Goal: Information Seeking & Learning: Learn about a topic

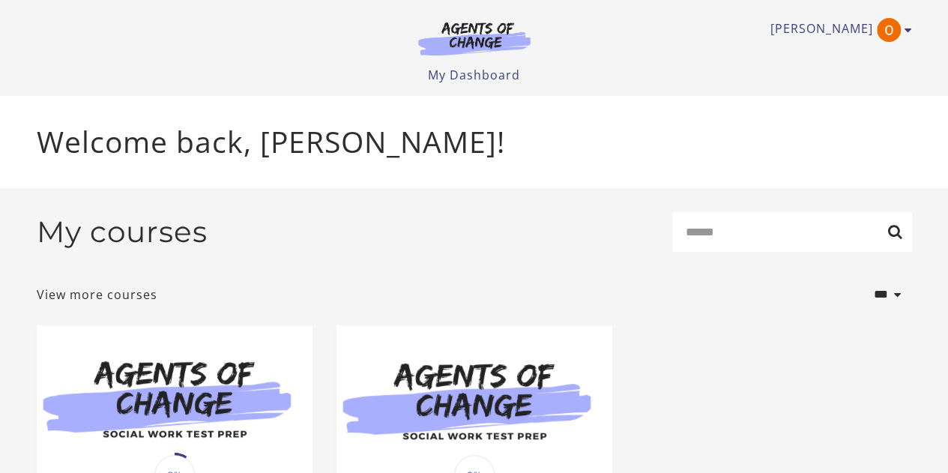
scroll to position [214, 0]
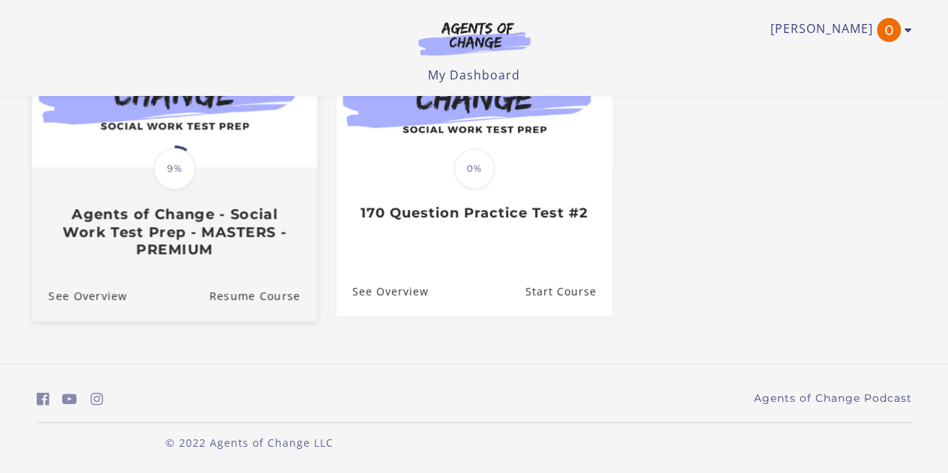
click at [184, 206] on h3 "Agents of Change - Social Work Test Prep - MASTERS - PREMIUM" at bounding box center [174, 231] width 252 height 52
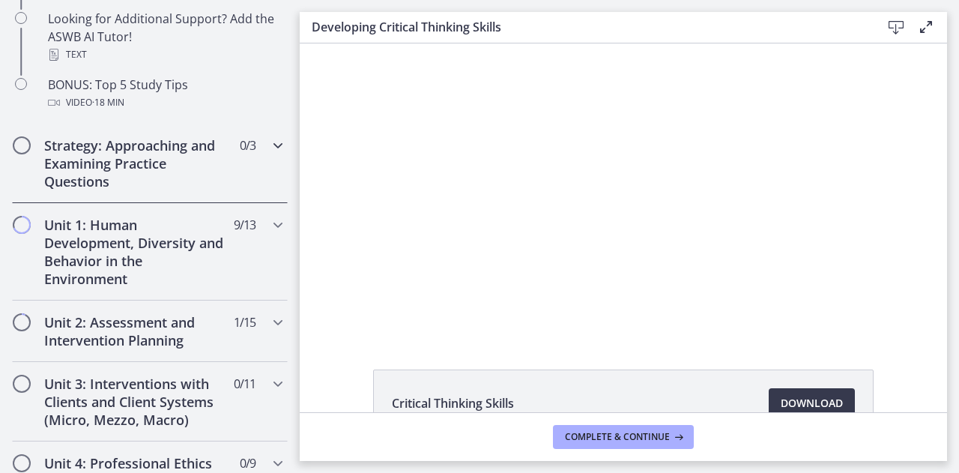
scroll to position [818, 0]
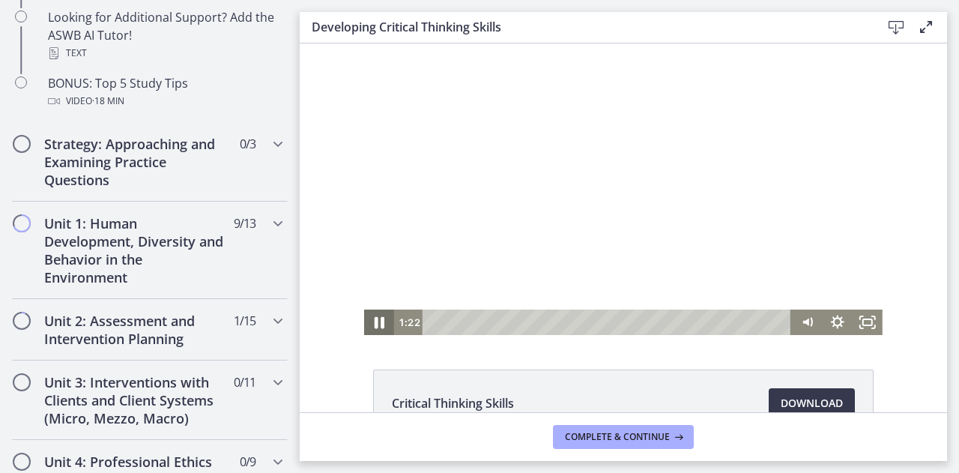
click at [376, 324] on icon "Pause" at bounding box center [380, 323] width 10 height 12
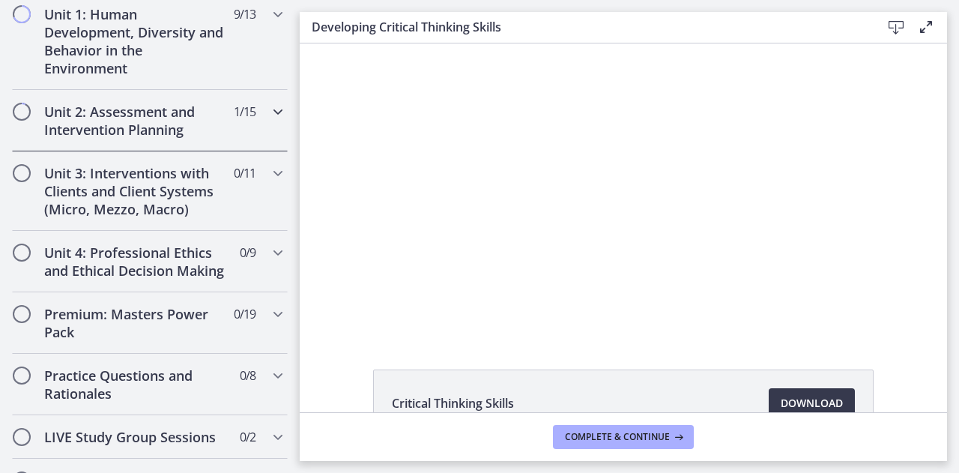
scroll to position [1022, 0]
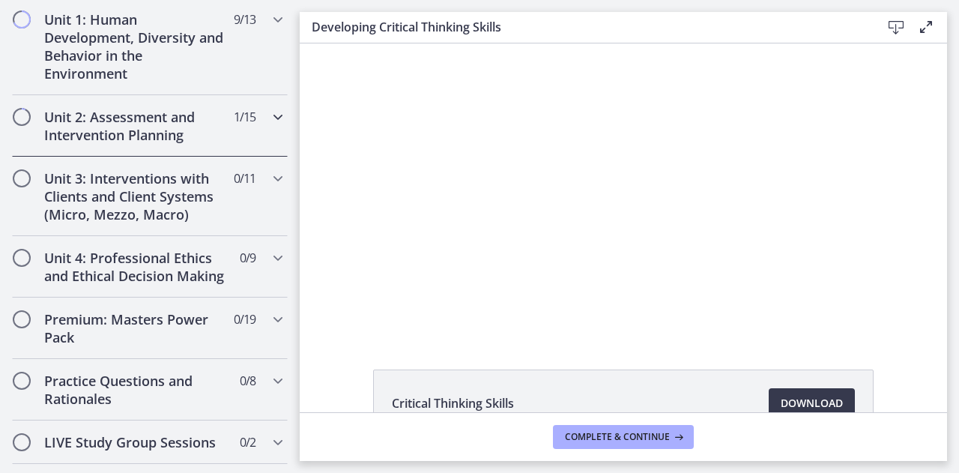
click at [171, 124] on h2 "Unit 2: Assessment and Intervention Planning" at bounding box center [135, 126] width 183 height 36
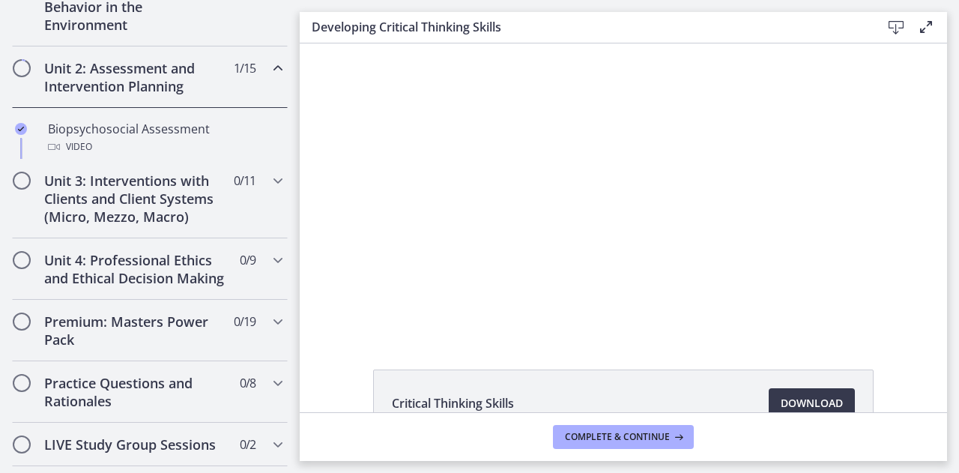
scroll to position [429, 0]
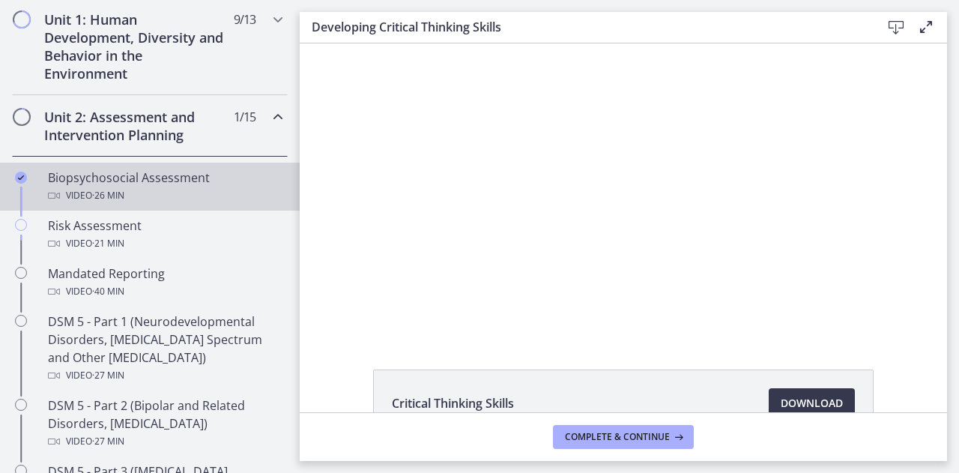
click at [160, 166] on link "Biopsychosocial Assessment Video · 26 min" at bounding box center [150, 187] width 300 height 48
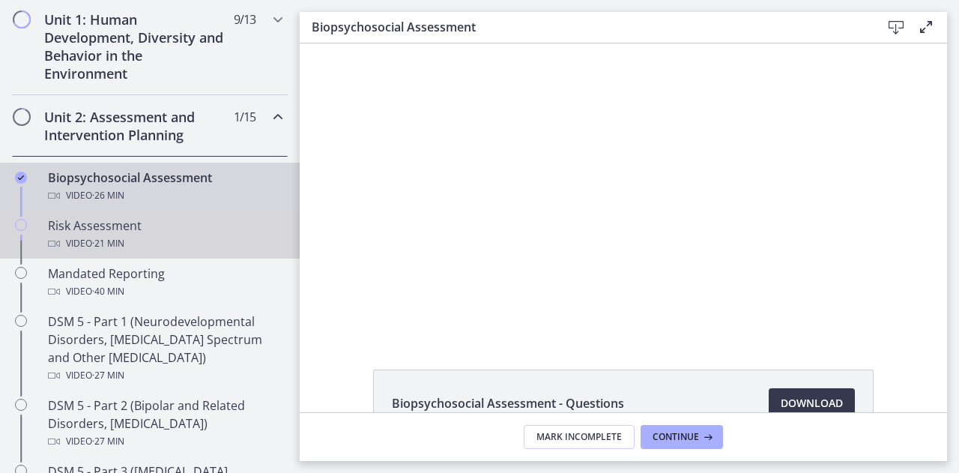
click at [128, 230] on div "Risk Assessment Video · 21 min" at bounding box center [165, 235] width 234 height 36
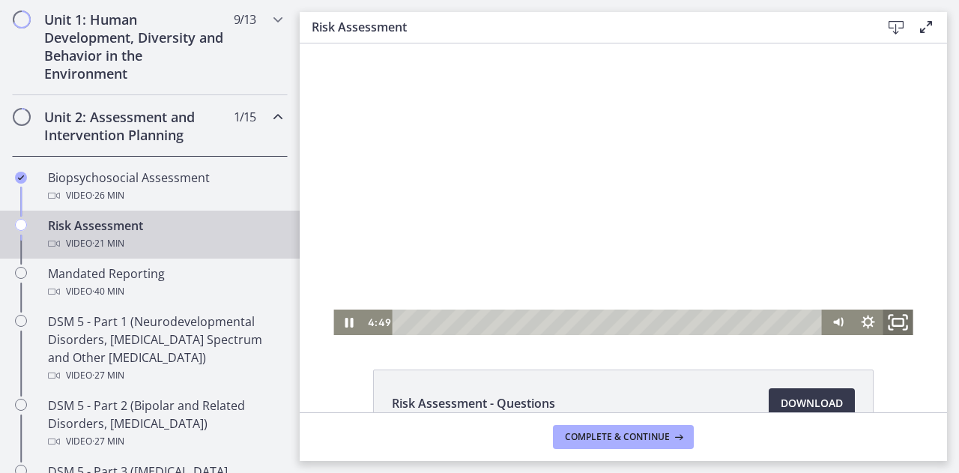
click at [897, 322] on rect "Fullscreen" at bounding box center [898, 321] width 10 height 7
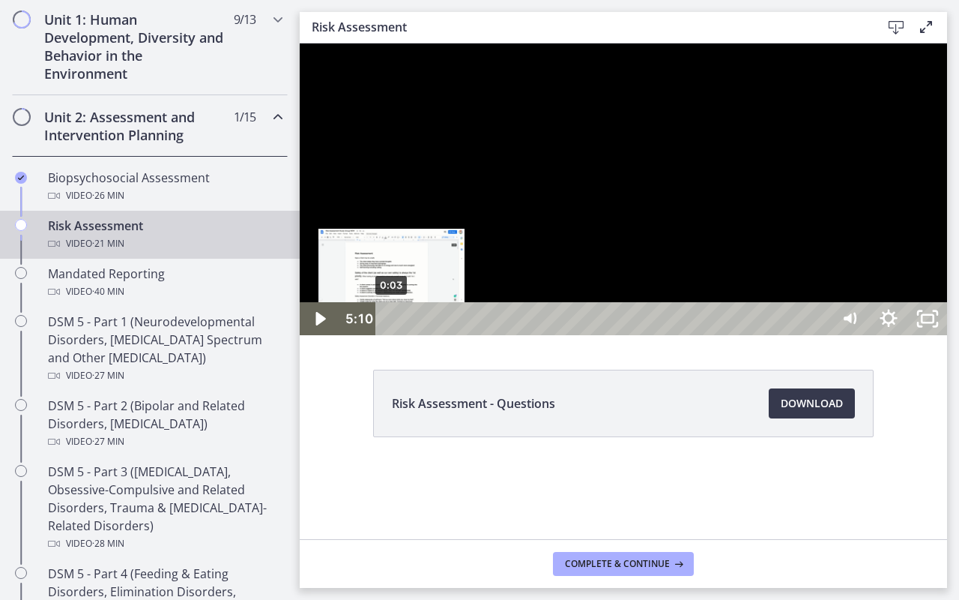
click at [392, 335] on div "0:03" at bounding box center [605, 318] width 431 height 33
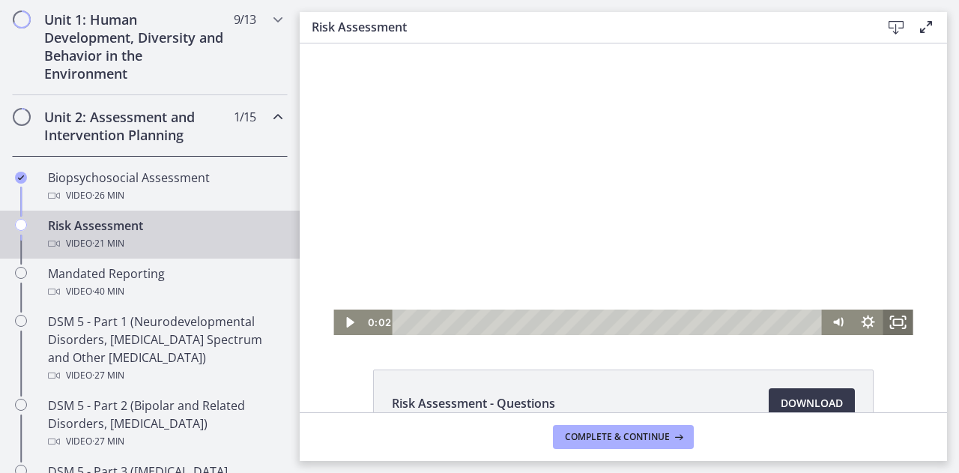
click at [892, 323] on icon "Fullscreen" at bounding box center [899, 321] width 30 height 25
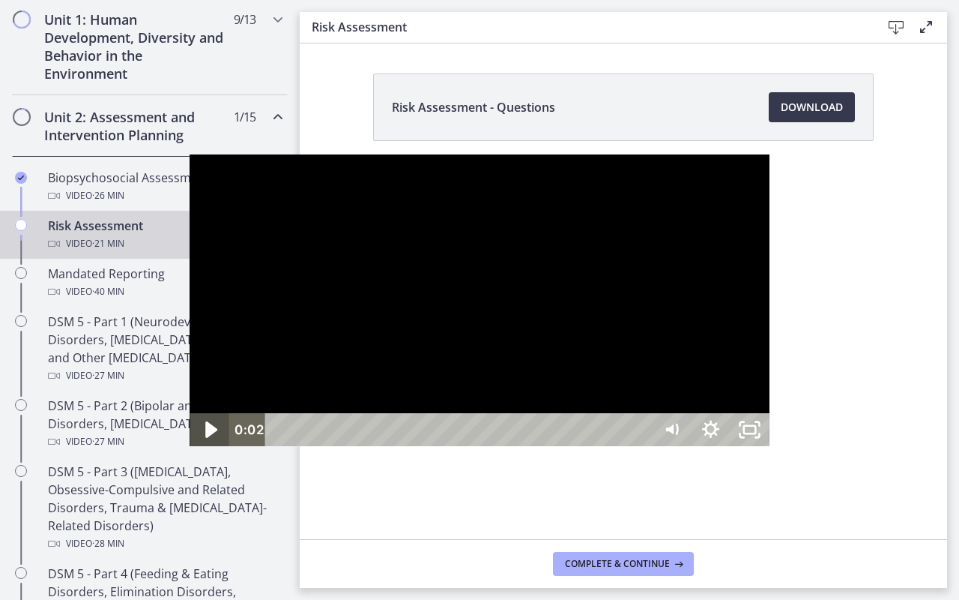
click at [188, 449] on icon "Play Video" at bounding box center [211, 429] width 46 height 40
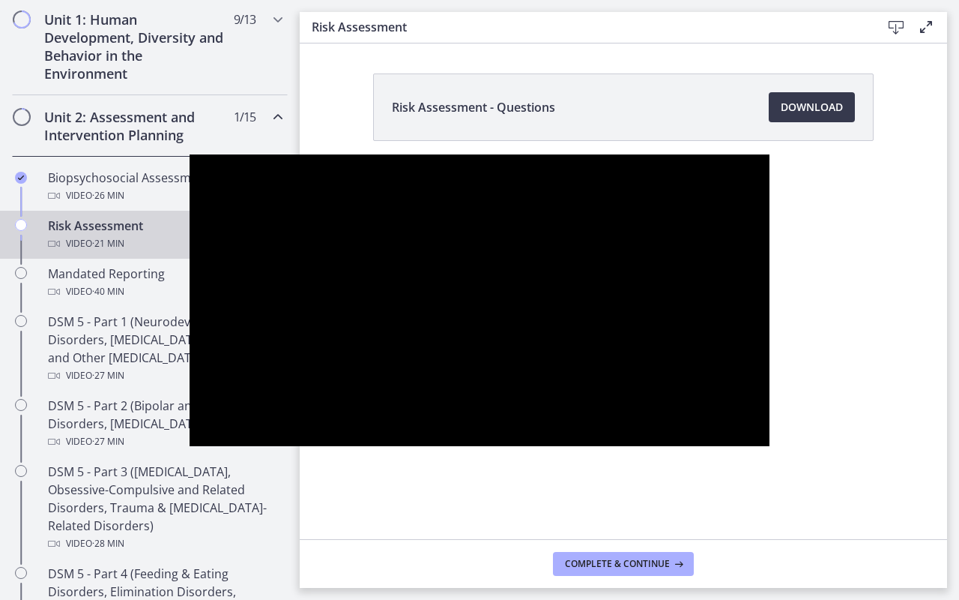
click at [190, 413] on button "Pause" at bounding box center [209, 429] width 39 height 33
click at [190, 413] on button "Play Video" at bounding box center [209, 429] width 39 height 33
click at [190, 413] on button "Pause" at bounding box center [209, 429] width 39 height 33
click at [190, 413] on button "Play Video" at bounding box center [209, 429] width 39 height 33
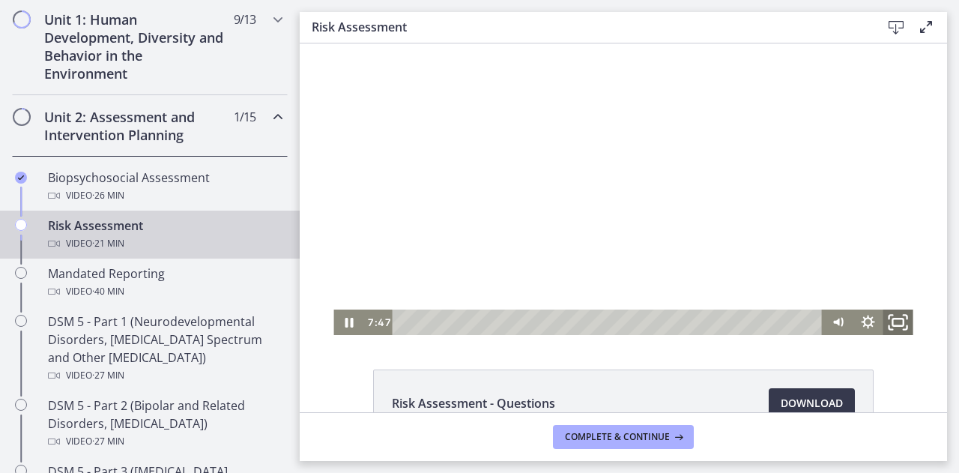
click at [890, 324] on icon "Fullscreen" at bounding box center [899, 322] width 36 height 31
click at [340, 330] on icon "Pause" at bounding box center [348, 322] width 36 height 31
click at [889, 316] on icon "Fullscreen" at bounding box center [899, 322] width 36 height 31
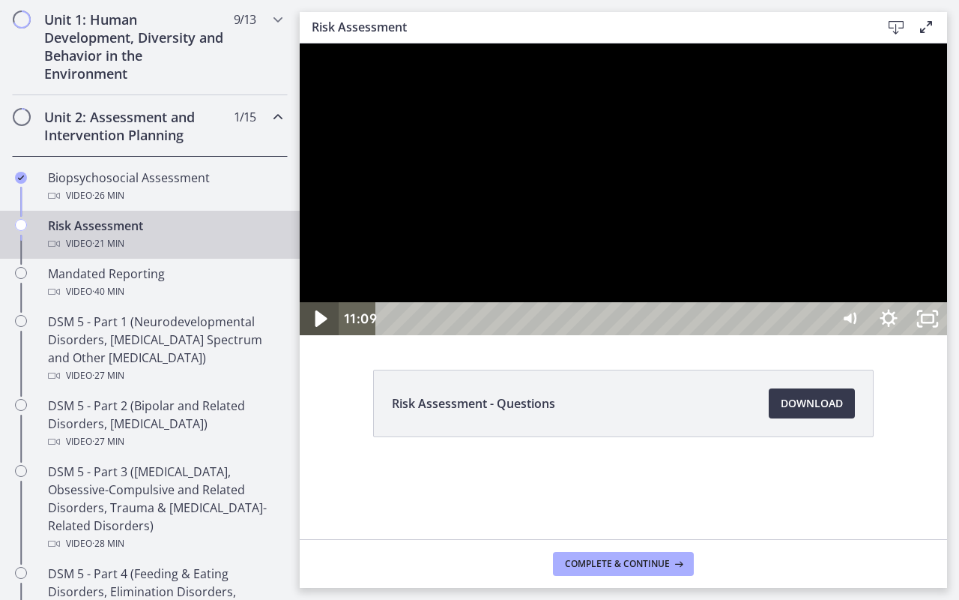
click at [317, 339] on icon "Play Video" at bounding box center [321, 319] width 46 height 40
click at [318, 335] on icon "Pause" at bounding box center [319, 318] width 39 height 33
click at [304, 335] on icon "Play Video" at bounding box center [320, 318] width 39 height 33
click at [397, 335] on div at bounding box center [623, 189] width 647 height 292
click at [316, 327] on icon "Play Video" at bounding box center [321, 318] width 12 height 16
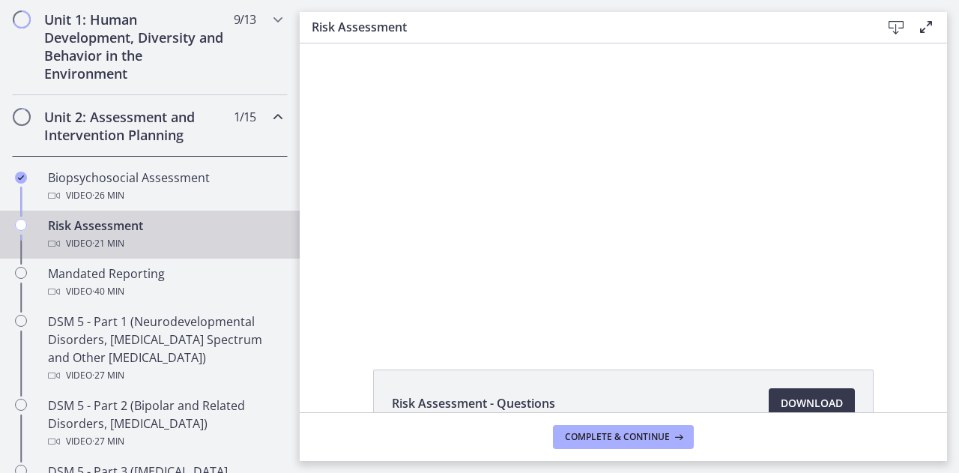
click at [577, 339] on div "Risk Assessment - Questions Download Opens in a new window" at bounding box center [623, 227] width 647 height 369
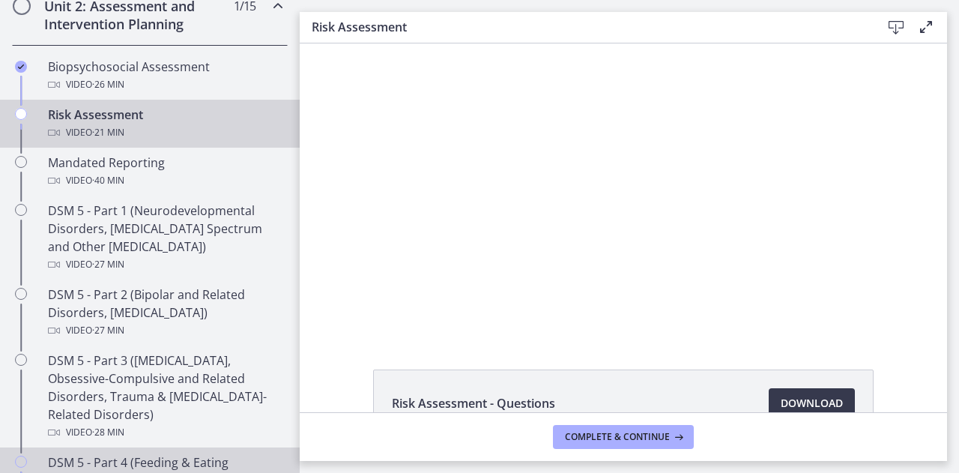
scroll to position [516, 0]
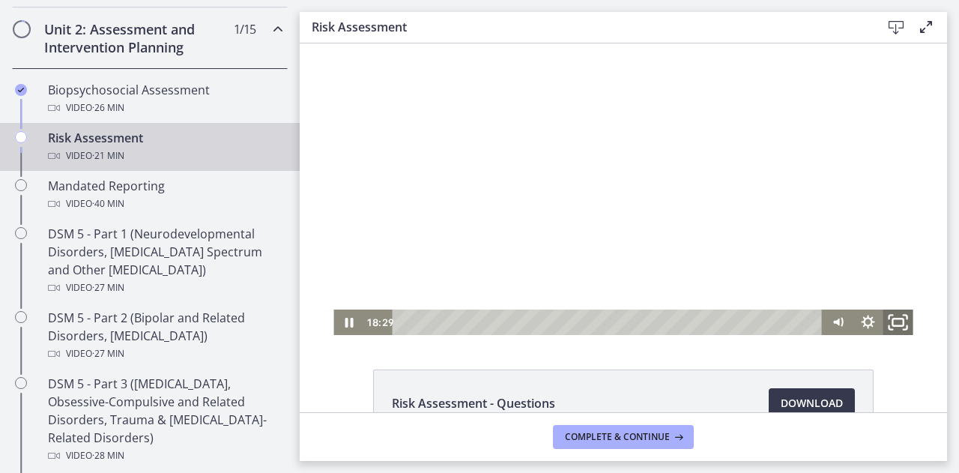
click at [895, 323] on icon "Fullscreen" at bounding box center [899, 322] width 36 height 31
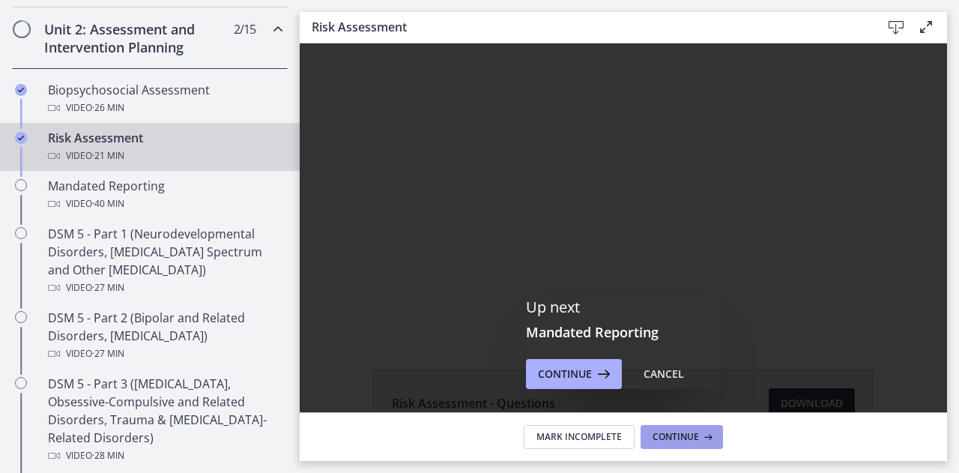
scroll to position [0, 0]
click at [678, 432] on span "Continue" at bounding box center [676, 437] width 46 height 12
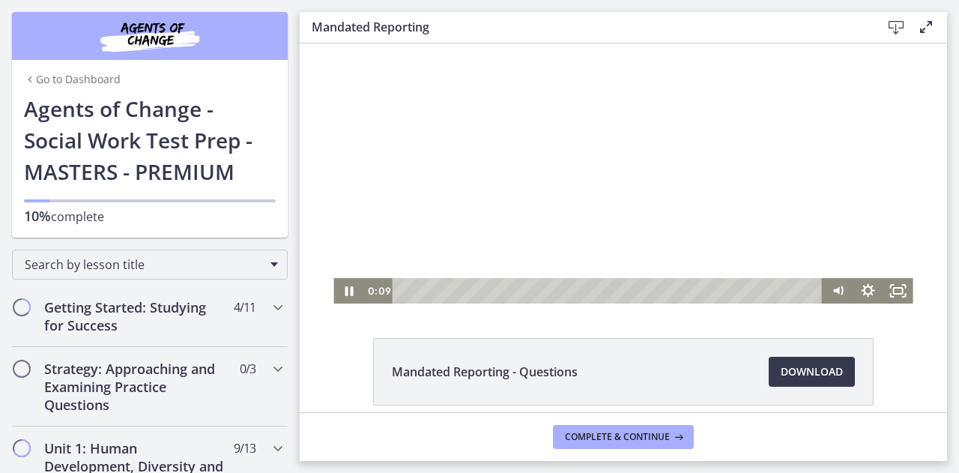
scroll to position [29, 0]
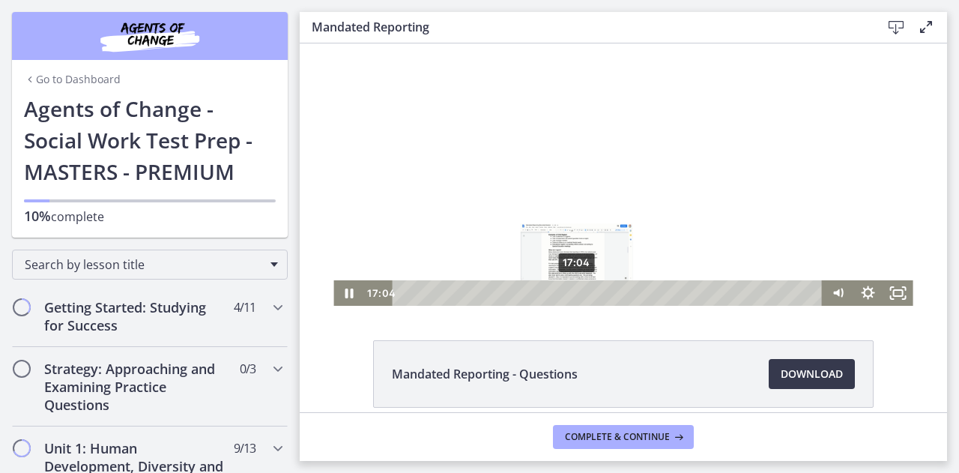
click at [572, 289] on div "17:04" at bounding box center [609, 292] width 412 height 25
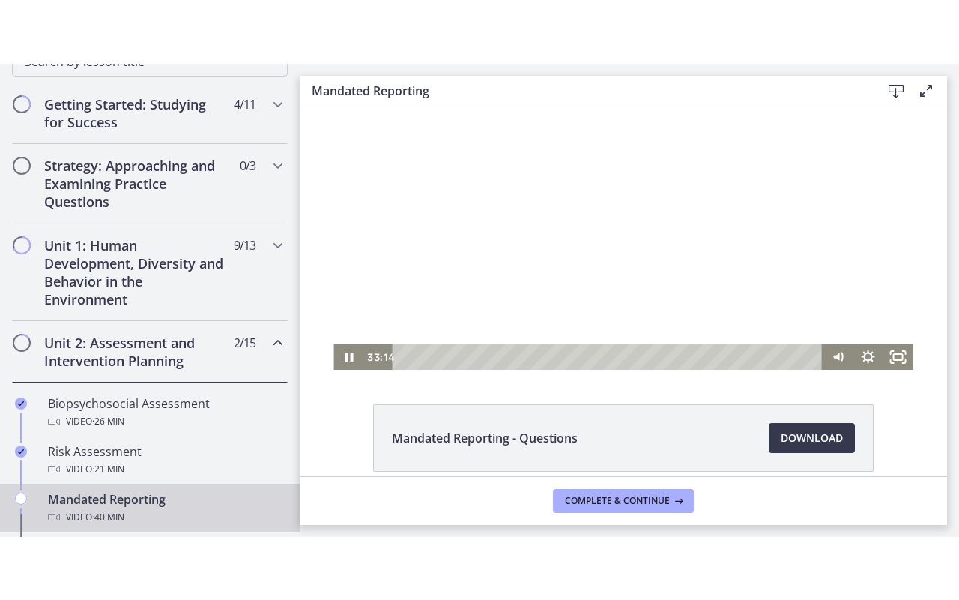
scroll to position [0, 0]
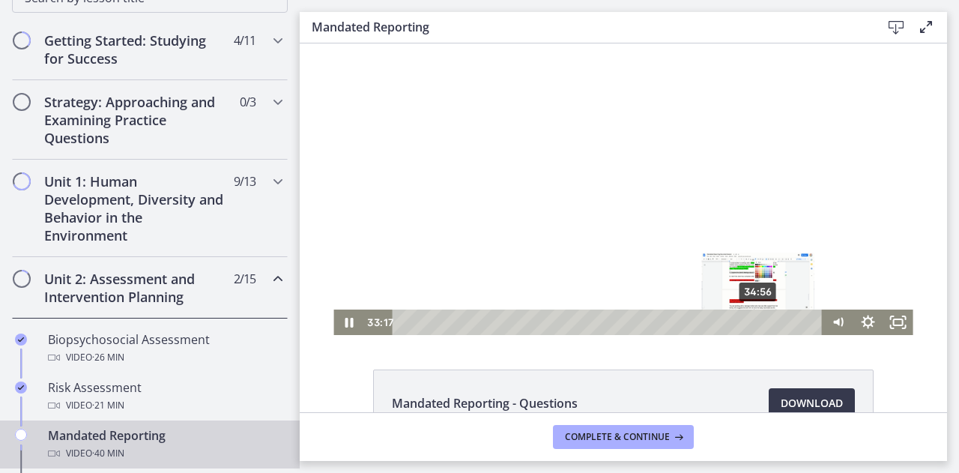
click at [754, 323] on div "34:56" at bounding box center [609, 321] width 412 height 25
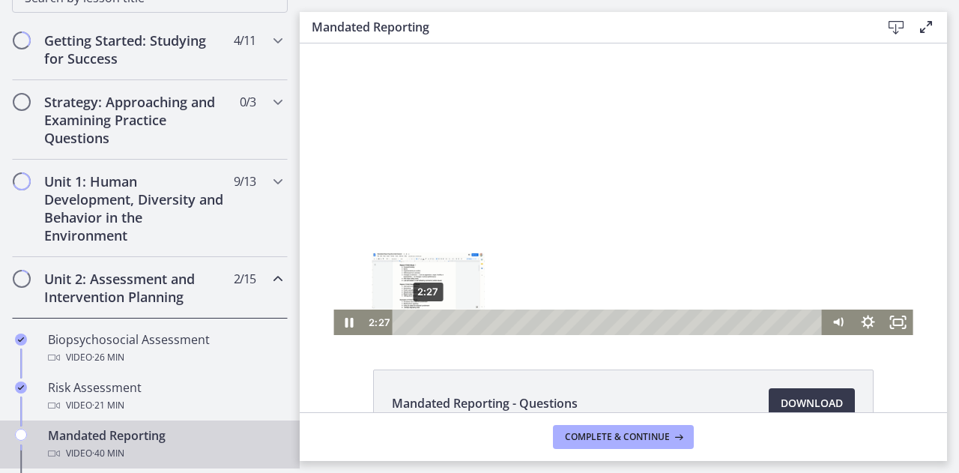
click at [423, 320] on div "2:27" at bounding box center [609, 321] width 412 height 25
click at [441, 318] on div "4:13" at bounding box center [609, 321] width 412 height 25
drag, startPoint x: 451, startPoint y: 308, endPoint x: 441, endPoint y: 318, distance: 14.3
click at [442, 318] on div "Playbar" at bounding box center [446, 322] width 8 height 8
click at [480, 326] on div "8:02" at bounding box center [609, 321] width 412 height 25
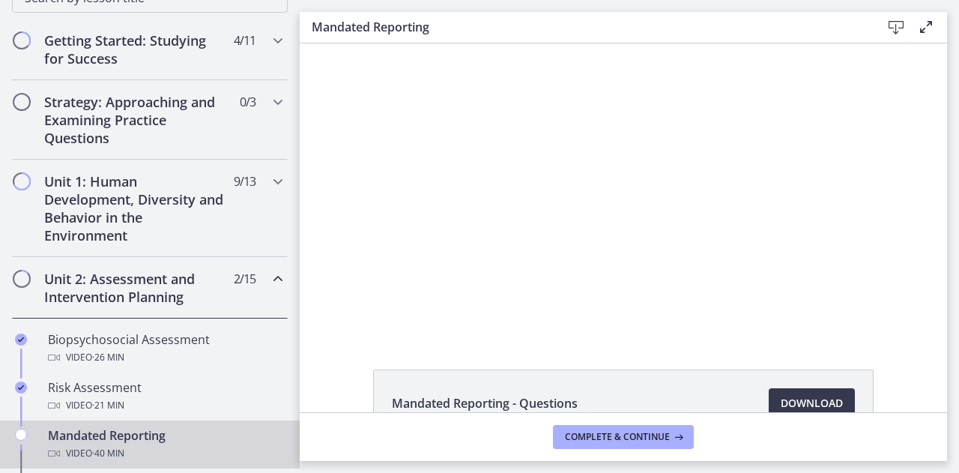
click at [614, 339] on div "Mandated Reporting - Questions Download Opens in a new window" at bounding box center [623, 227] width 647 height 369
click at [685, 336] on div "Mandated Reporting - Questions Download Opens in a new window" at bounding box center [623, 227] width 647 height 369
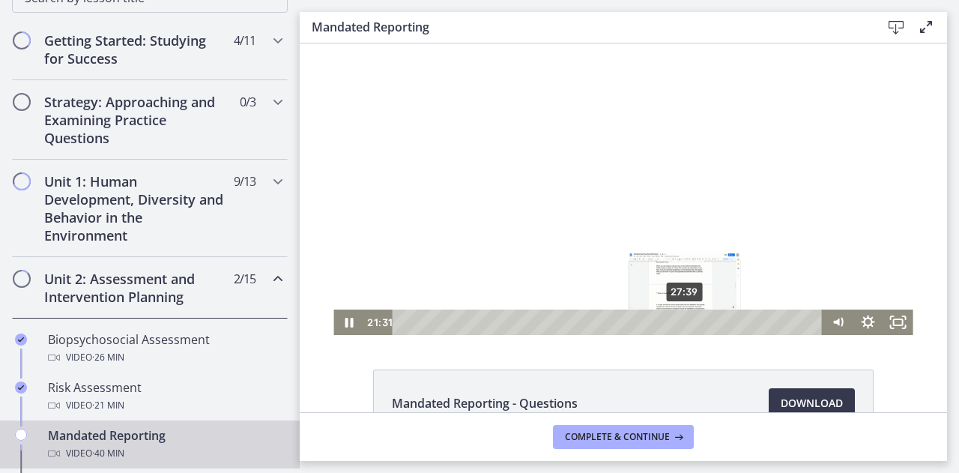
click at [680, 324] on div "27:39" at bounding box center [609, 321] width 412 height 25
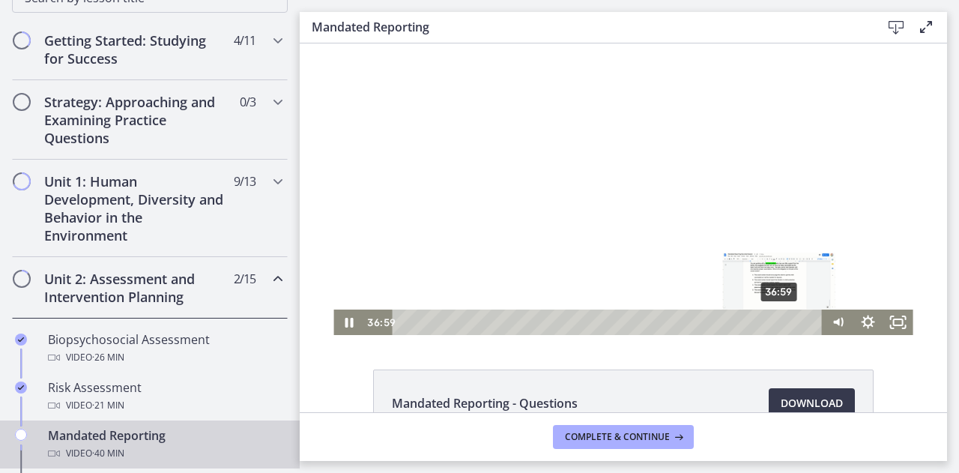
click at [775, 321] on div "36:59" at bounding box center [609, 321] width 412 height 25
click at [788, 319] on div "38:18" at bounding box center [609, 321] width 412 height 25
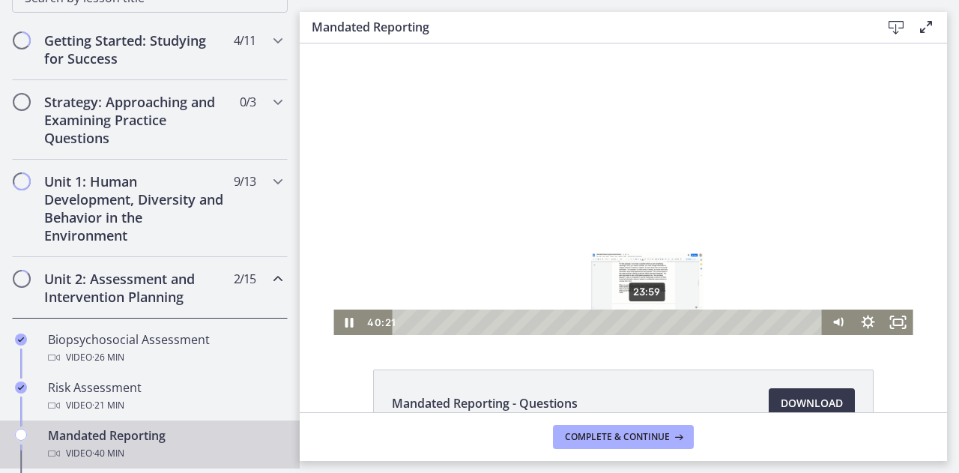
click at [642, 318] on div "23:59" at bounding box center [609, 321] width 412 height 25
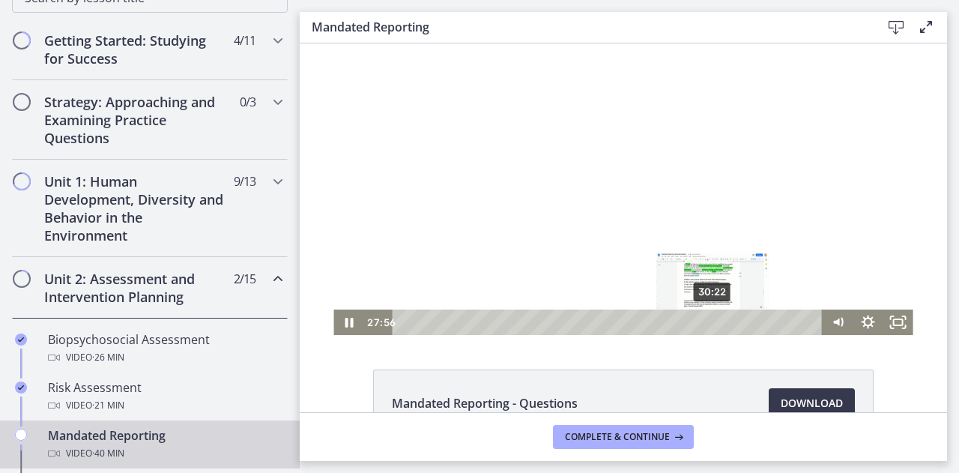
click at [707, 323] on div "30:22" at bounding box center [609, 321] width 412 height 25
click at [689, 320] on div "28:32" at bounding box center [609, 321] width 412 height 25
click at [895, 326] on icon "Fullscreen" at bounding box center [899, 322] width 36 height 31
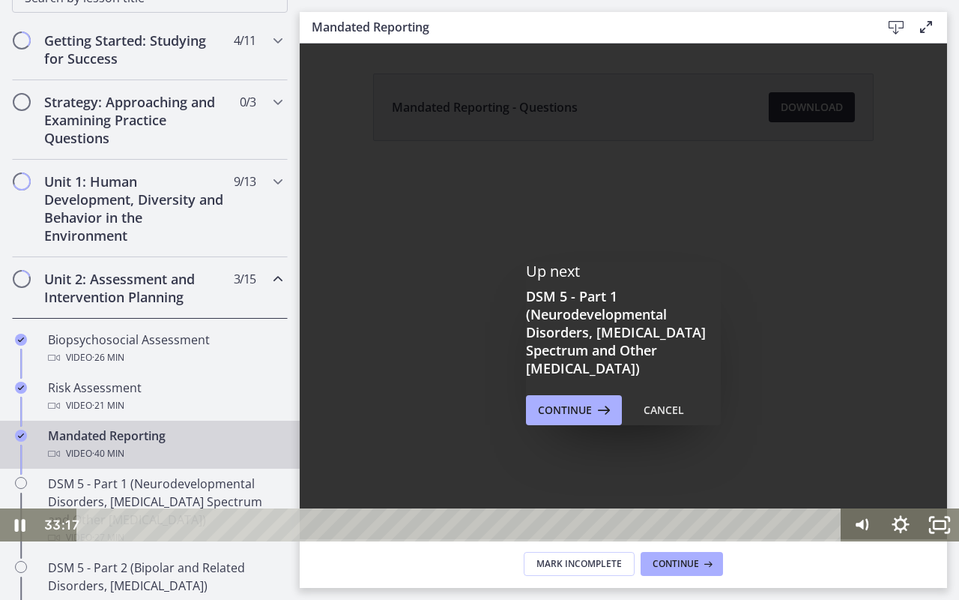
click at [701, 472] on div "Playbar" at bounding box center [462, 524] width 742 height 33
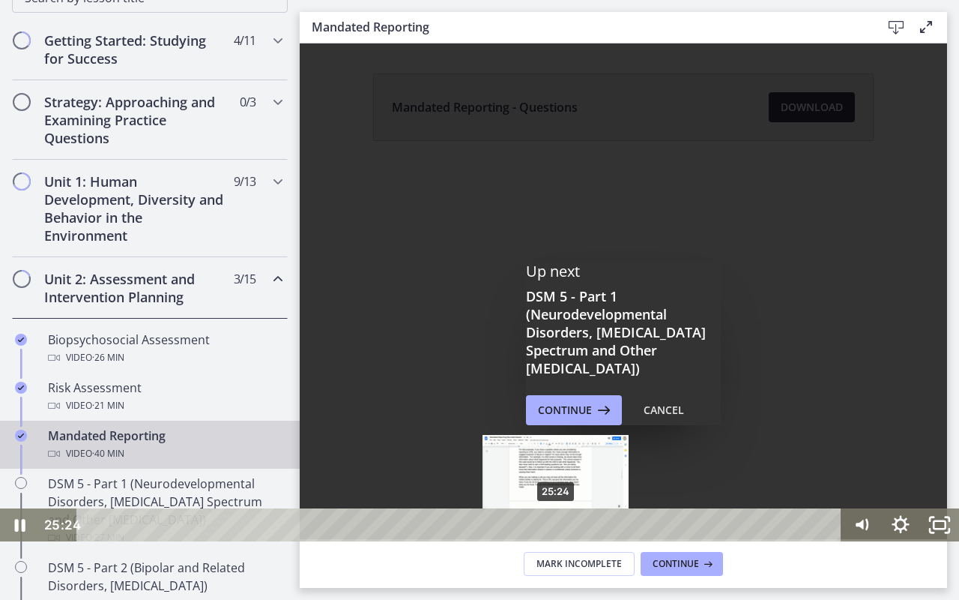
click at [557, 472] on div "25:24" at bounding box center [462, 524] width 742 height 33
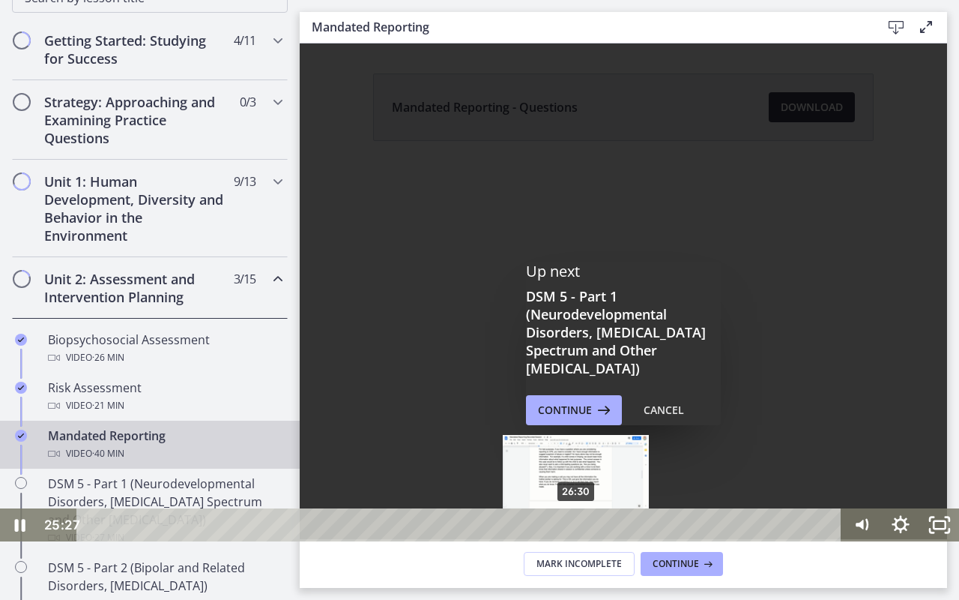
click at [577, 472] on div "26:30" at bounding box center [462, 524] width 742 height 33
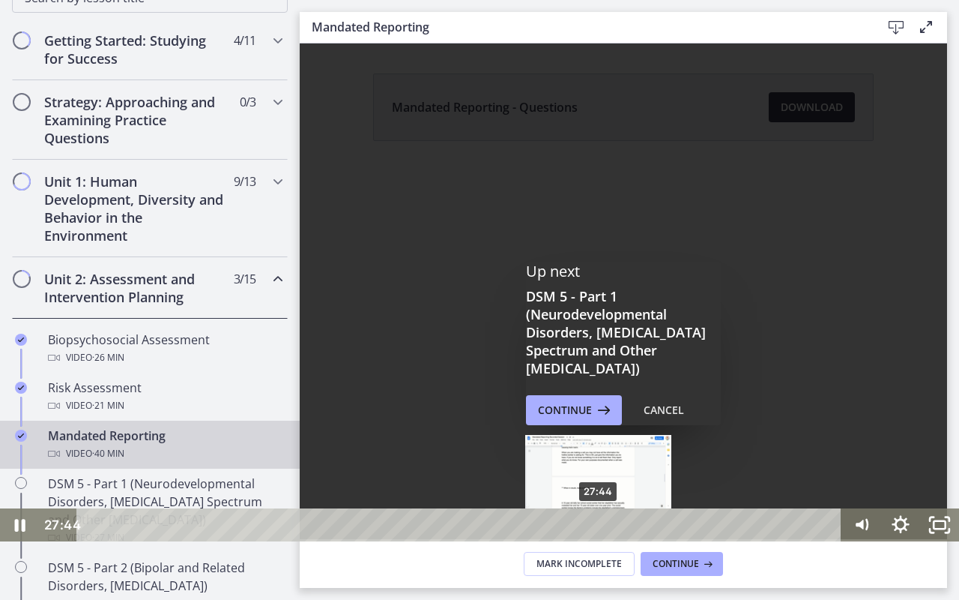
click at [600, 472] on div "27:44" at bounding box center [462, 524] width 742 height 33
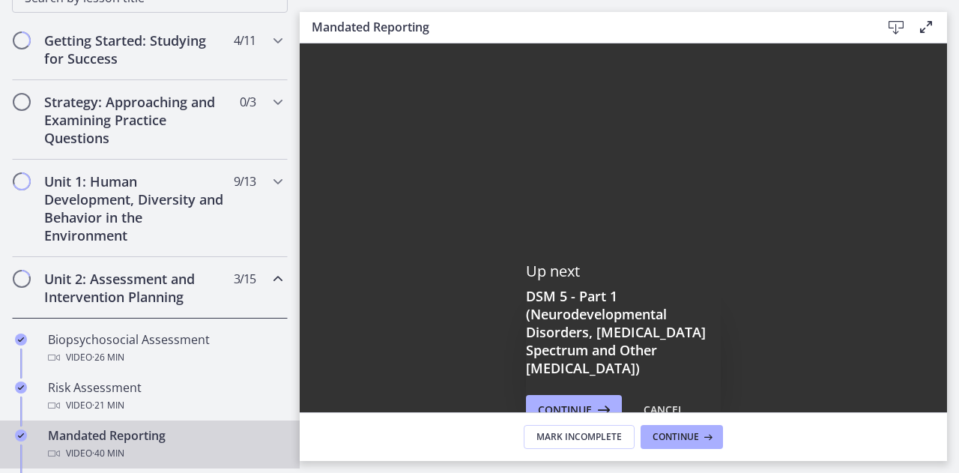
click at [931, 23] on icon at bounding box center [926, 27] width 18 height 18
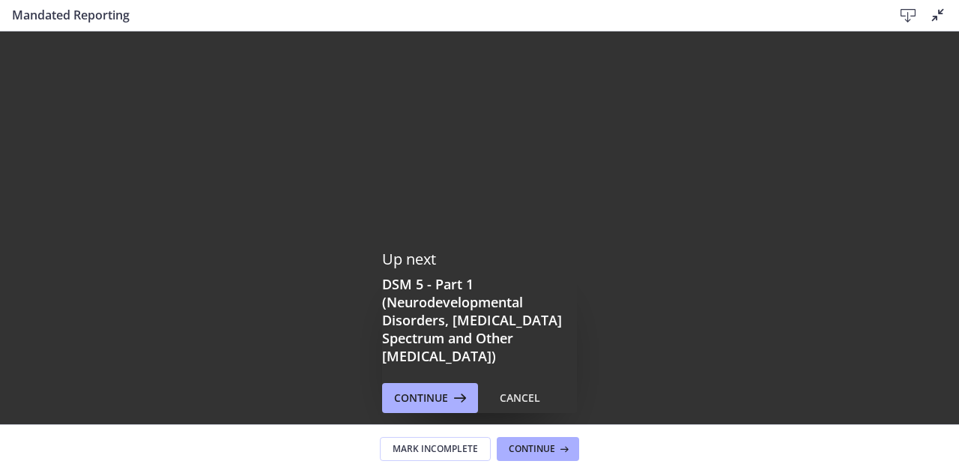
click at [931, 23] on icon at bounding box center [938, 15] width 18 height 18
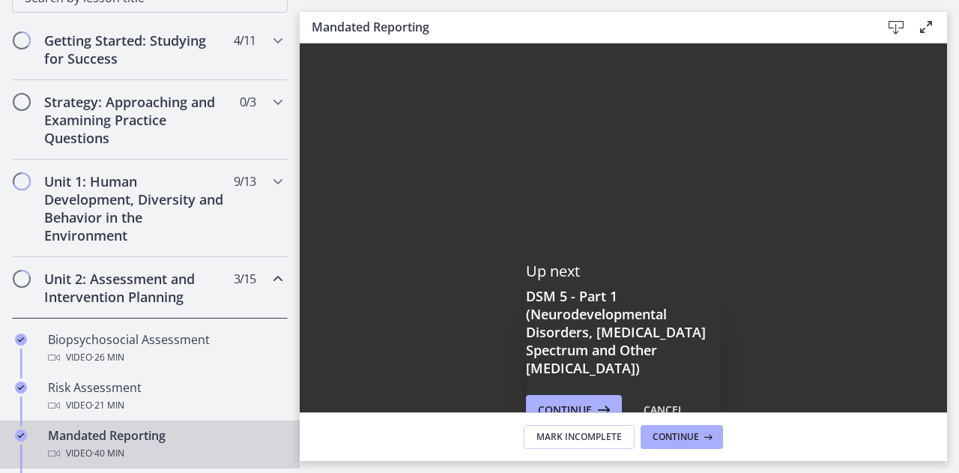
click at [662, 274] on p "Up next" at bounding box center [623, 271] width 195 height 19
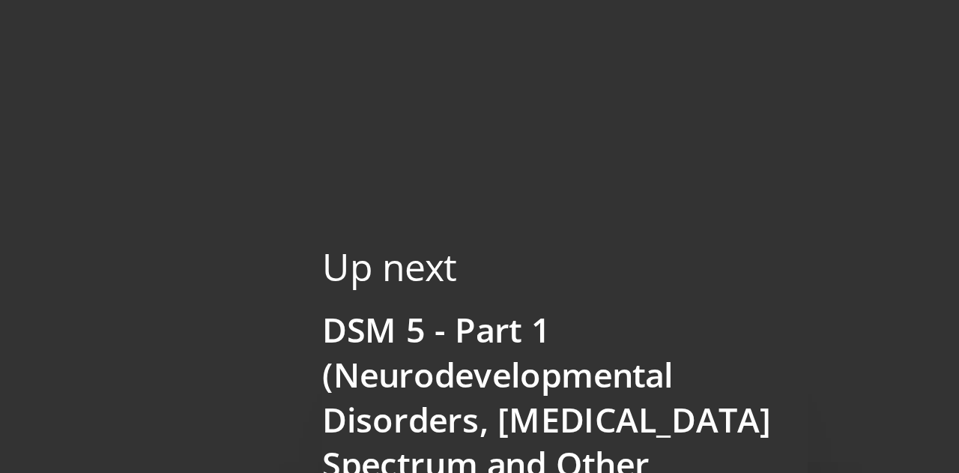
click at [662, 274] on p "Up next" at bounding box center [623, 271] width 195 height 19
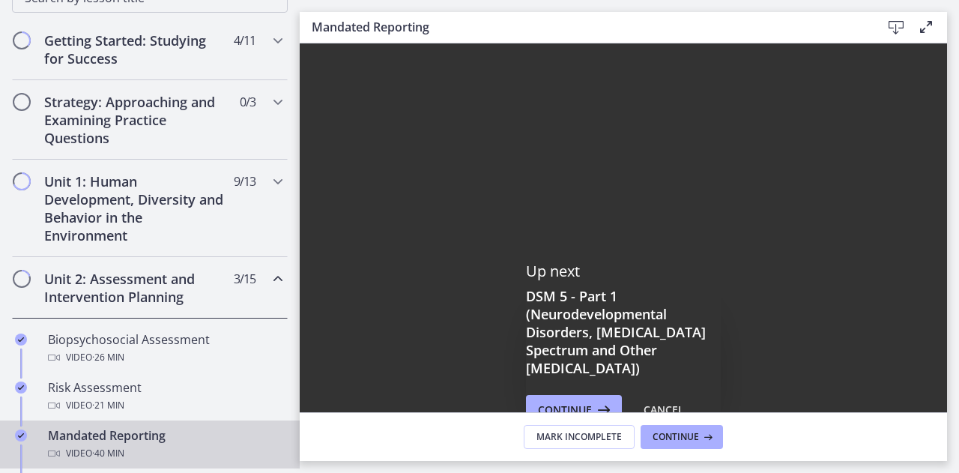
scroll to position [220, 0]
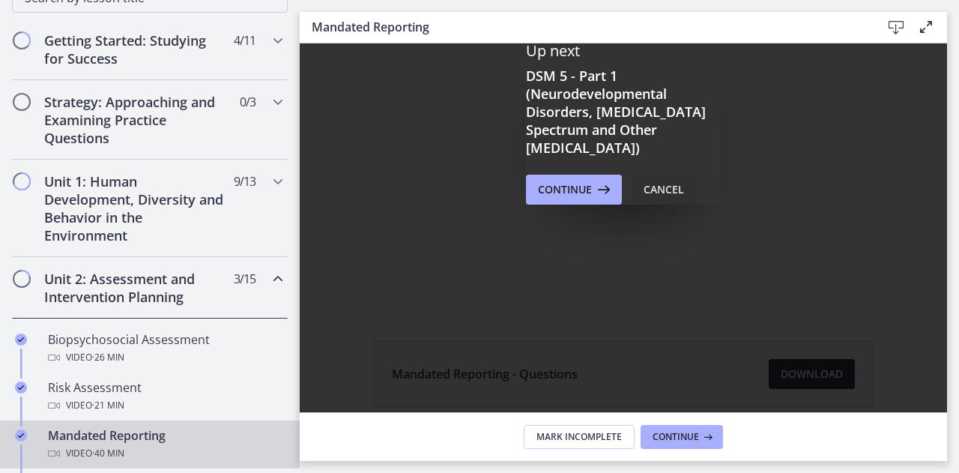
click at [656, 186] on div "Cancel" at bounding box center [664, 190] width 40 height 18
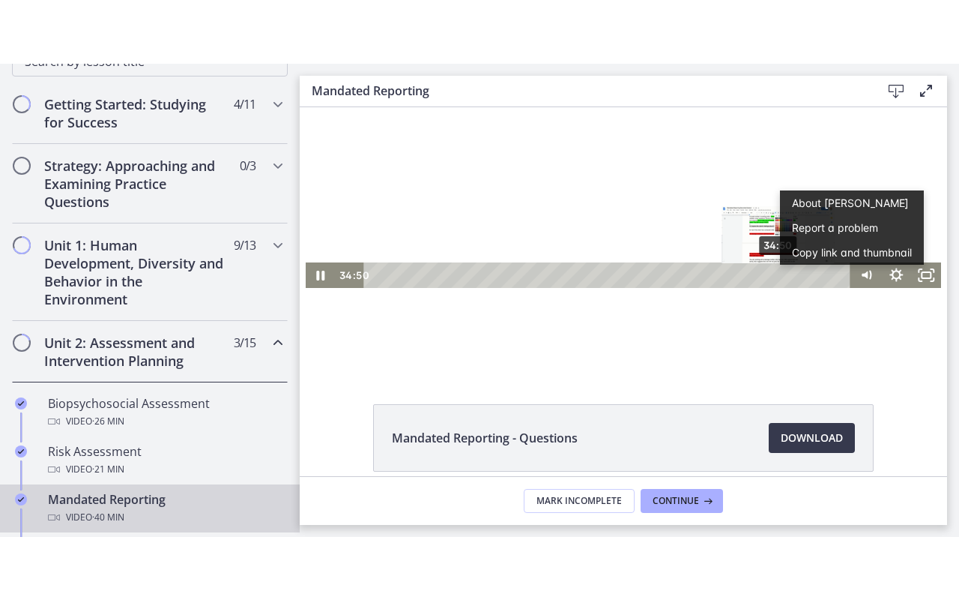
scroll to position [0, 0]
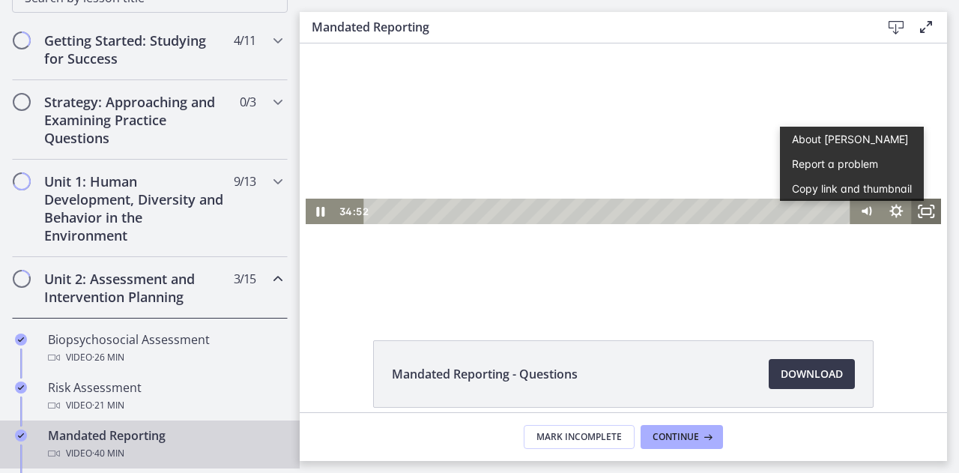
click at [922, 217] on icon "Fullscreen" at bounding box center [926, 211] width 30 height 25
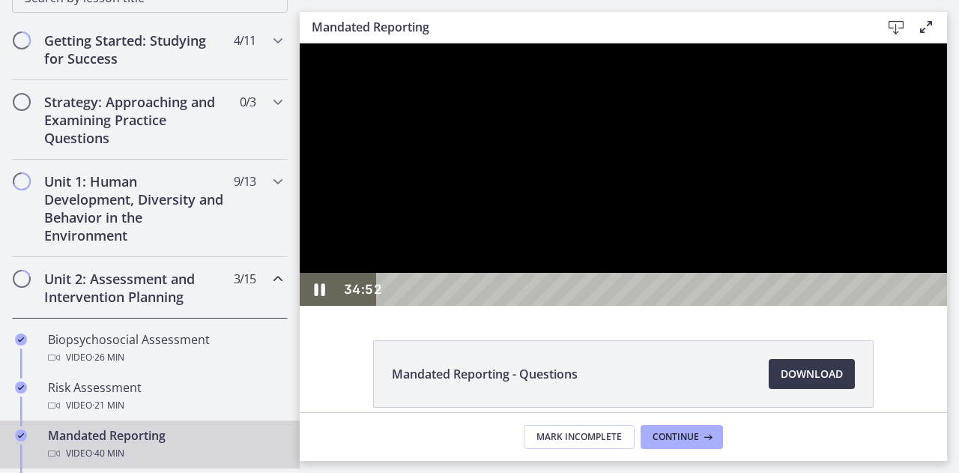
scroll to position [103, 0]
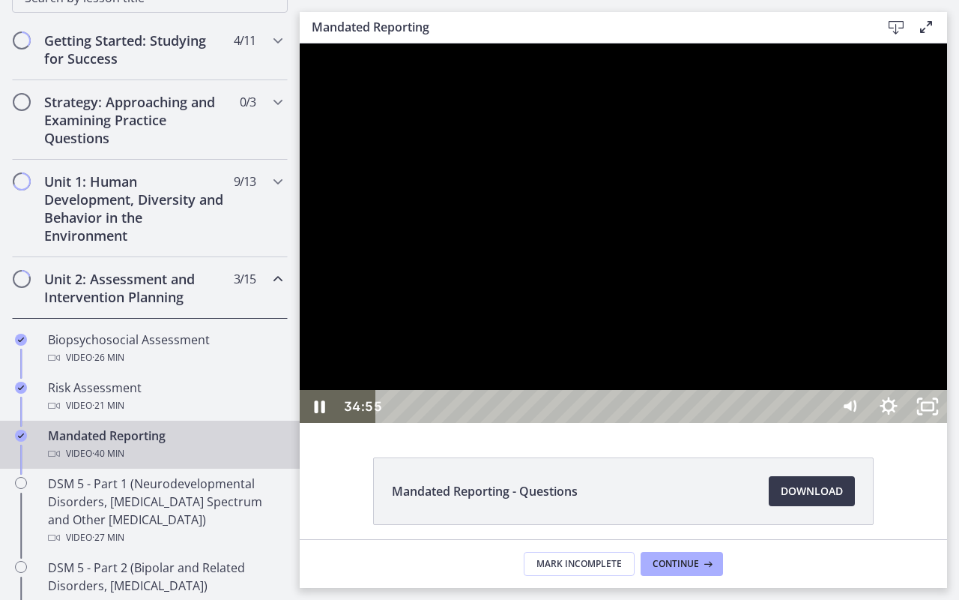
click at [821, 423] on div "35:42" at bounding box center [605, 406] width 431 height 33
click at [821, 423] on div "38:28" at bounding box center [605, 406] width 431 height 33
click at [947, 423] on icon "Unfullscreen" at bounding box center [927, 406] width 39 height 33
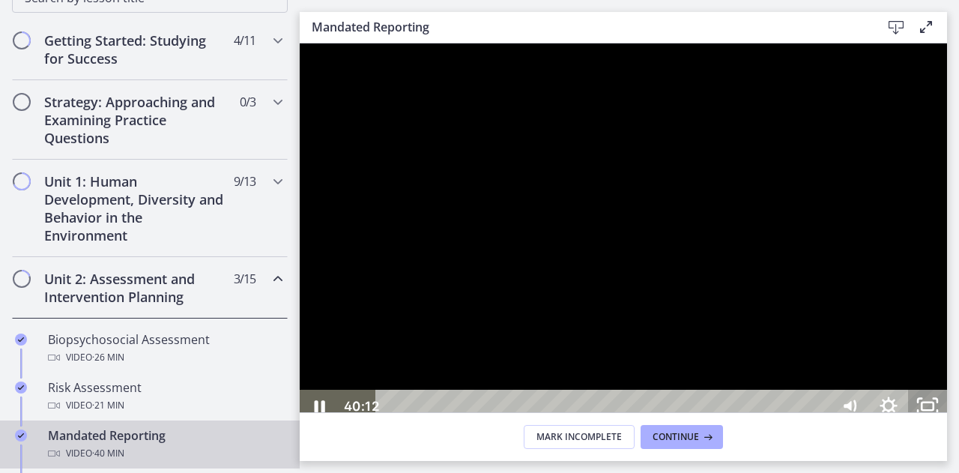
scroll to position [220, 0]
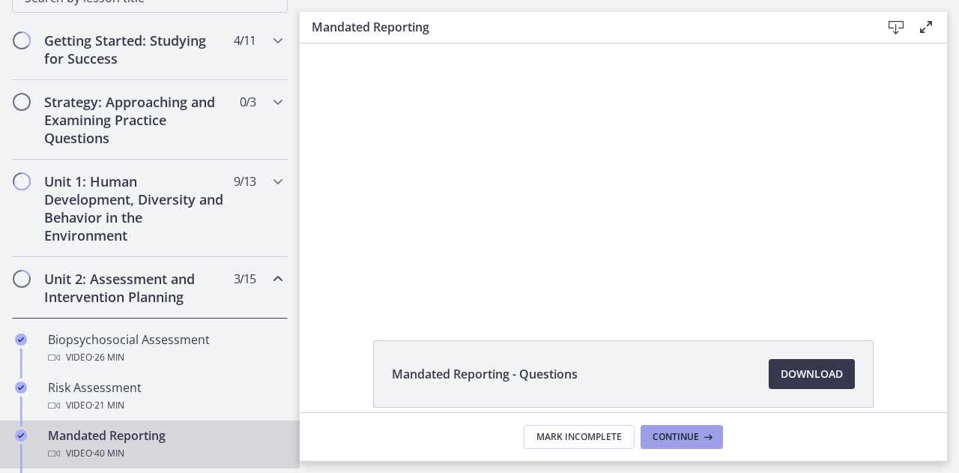
click at [688, 434] on span "Continue" at bounding box center [676, 437] width 46 height 12
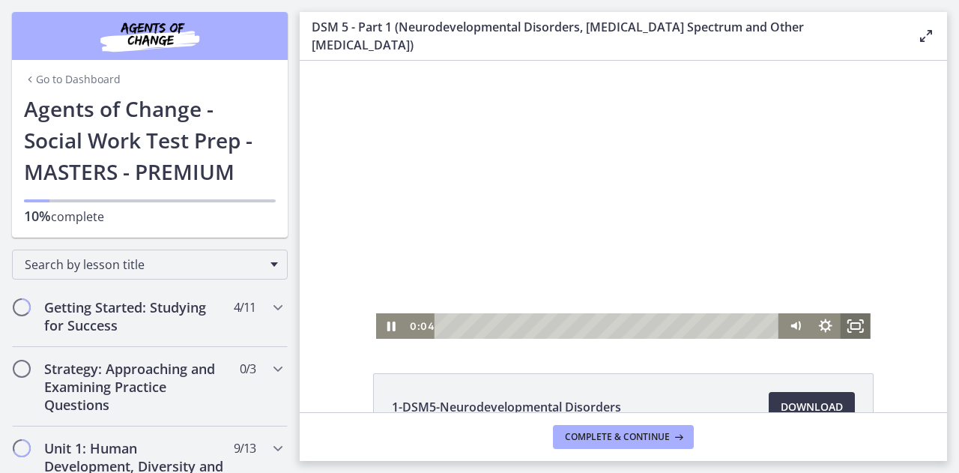
click at [844, 330] on icon "Fullscreen" at bounding box center [856, 325] width 30 height 25
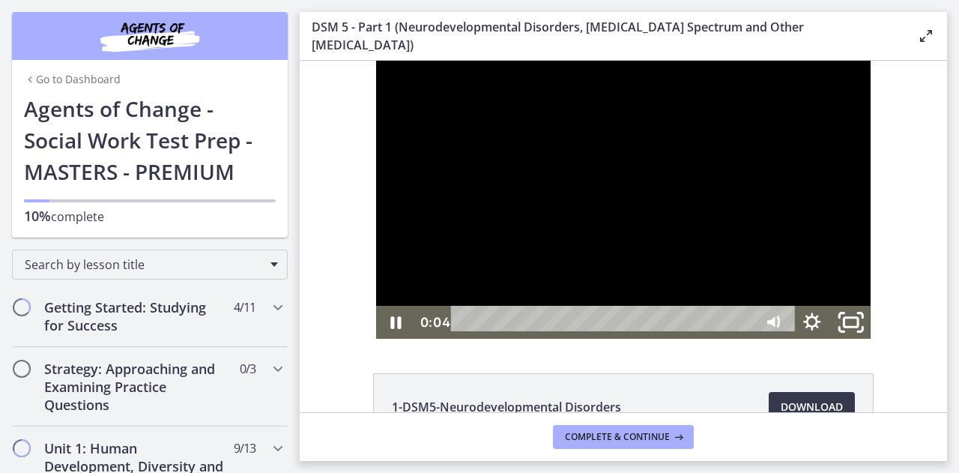
drag, startPoint x: 844, startPoint y: 330, endPoint x: 1144, endPoint y: 481, distance: 335.8
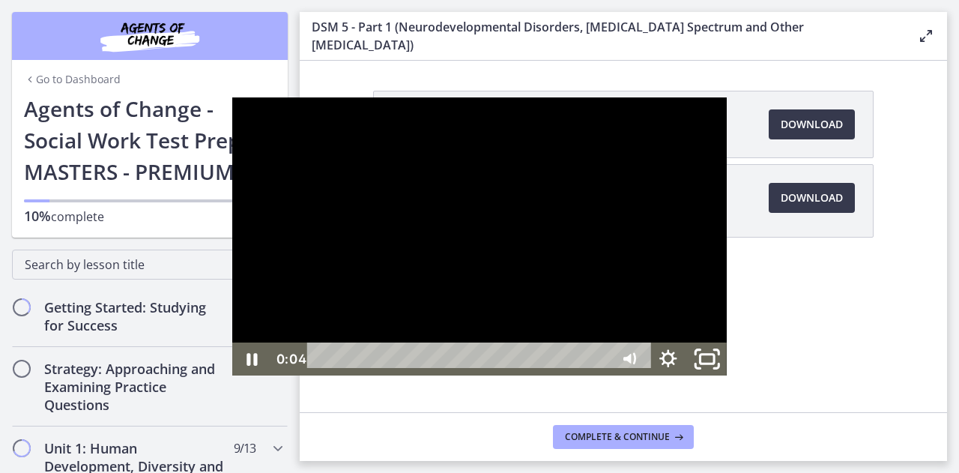
click at [727, 375] on div "Click for sound @keyframes VOLUME_SMALL_WAVE_FLASH { 0% { opacity: 0; } 33% { o…" at bounding box center [479, 236] width 495 height 278
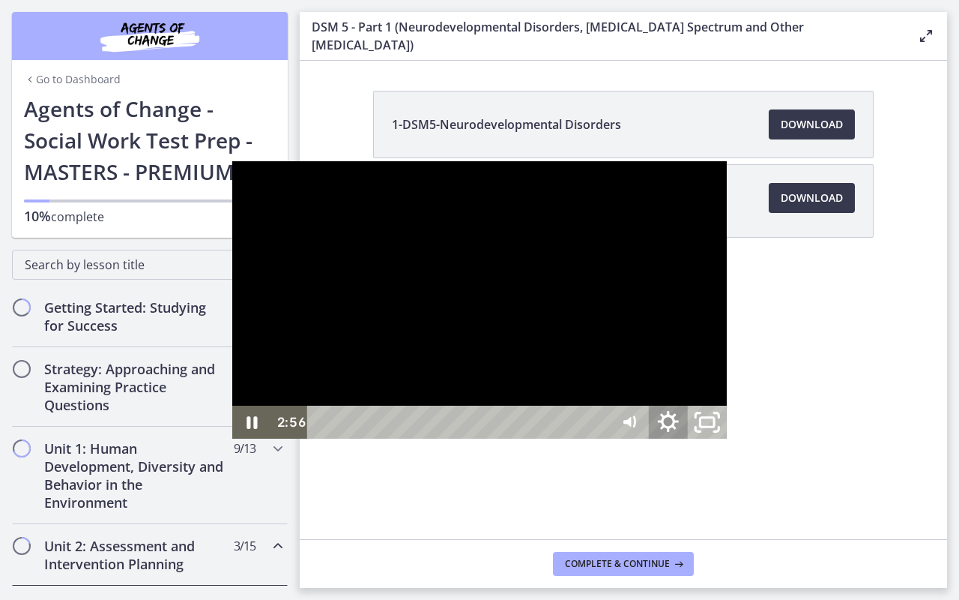
click at [692, 442] on icon "Show settings menu" at bounding box center [668, 422] width 46 height 40
click at [717, 372] on span "1.5x" at bounding box center [683, 355] width 68 height 33
click at [727, 241] on label "1x" at bounding box center [649, 224] width 156 height 34
click at [688, 438] on icon "Hide settings menu" at bounding box center [668, 421] width 39 height 33
click at [679, 432] on icon "Show settings menu" at bounding box center [668, 421] width 21 height 21
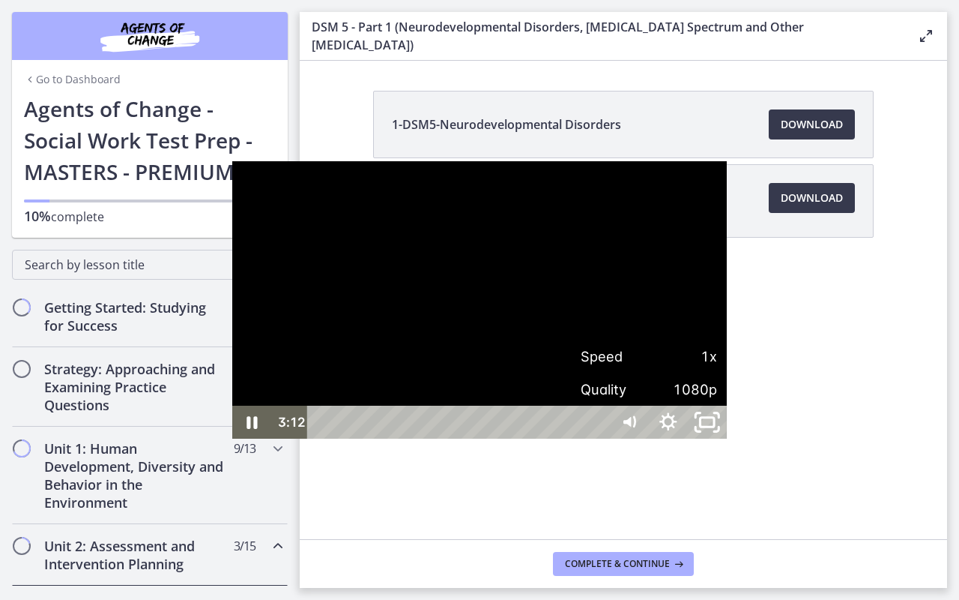
click at [717, 372] on span "1x" at bounding box center [683, 355] width 68 height 33
click at [727, 341] on label "1.75x" at bounding box center [649, 323] width 156 height 34
click at [688, 405] on button "Unfullscreen" at bounding box center [707, 421] width 39 height 33
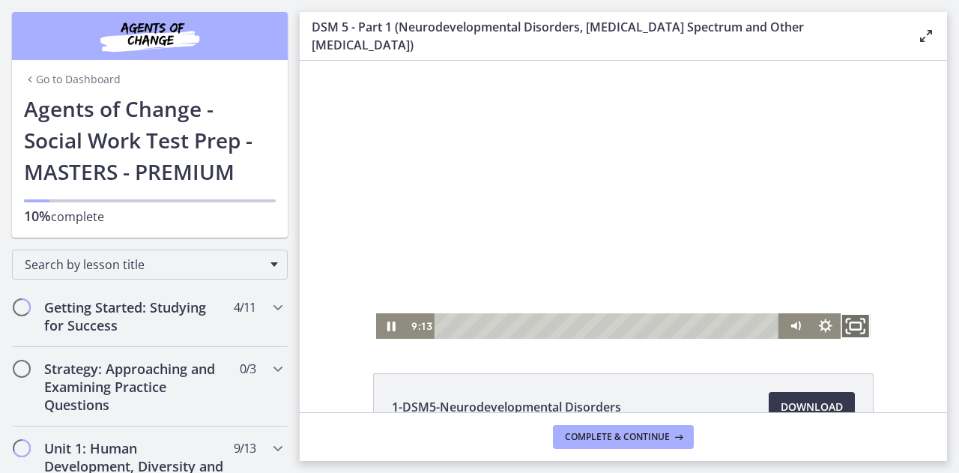
click at [842, 321] on icon "Fullscreen" at bounding box center [856, 326] width 36 height 31
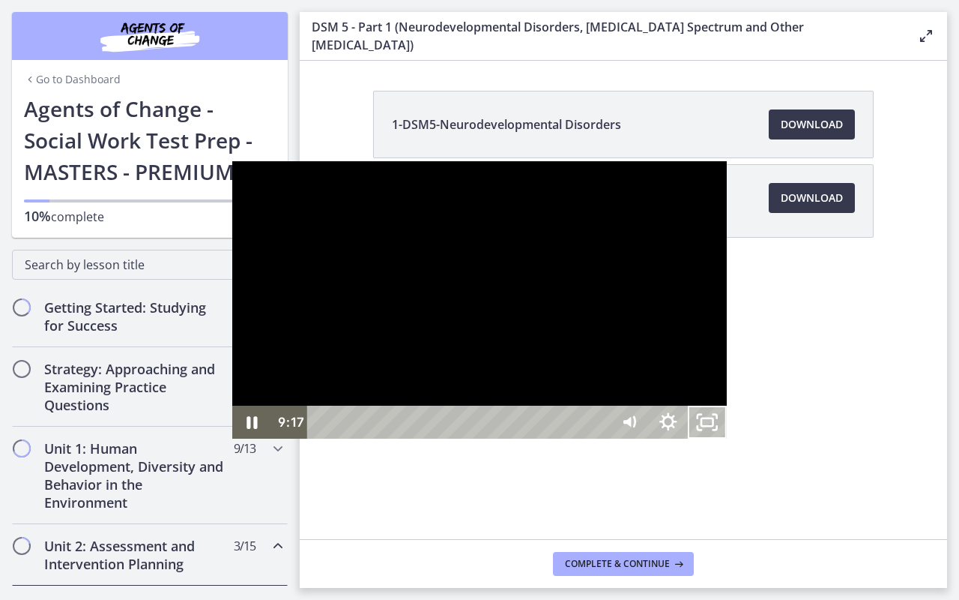
click at [232, 439] on div at bounding box center [479, 300] width 495 height 278
click at [230, 442] on icon "Play Video" at bounding box center [253, 422] width 46 height 40
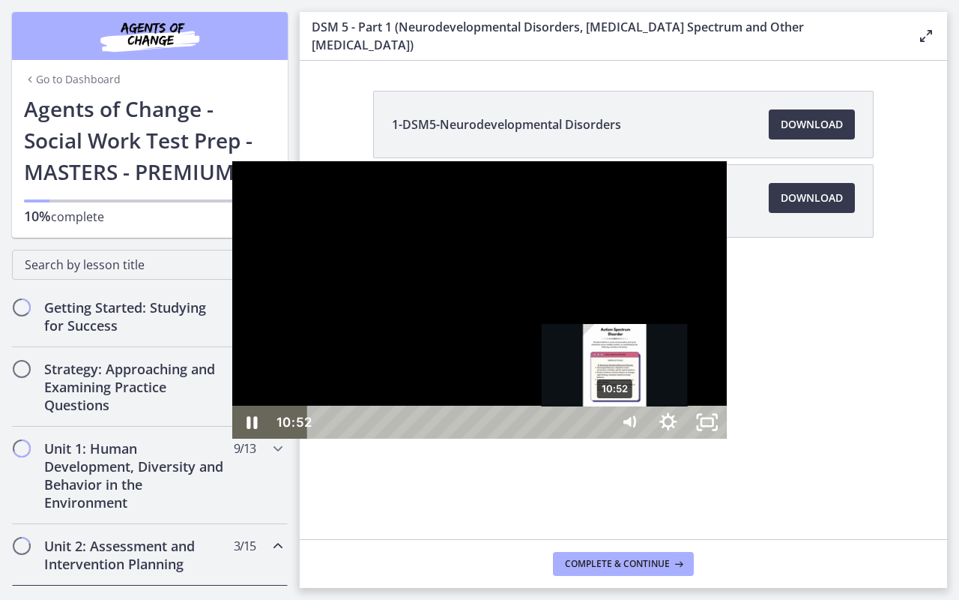
click at [384, 438] on div "10:52" at bounding box center [460, 421] width 279 height 33
click at [608, 428] on div "Playbar" at bounding box center [613, 422] width 11 height 11
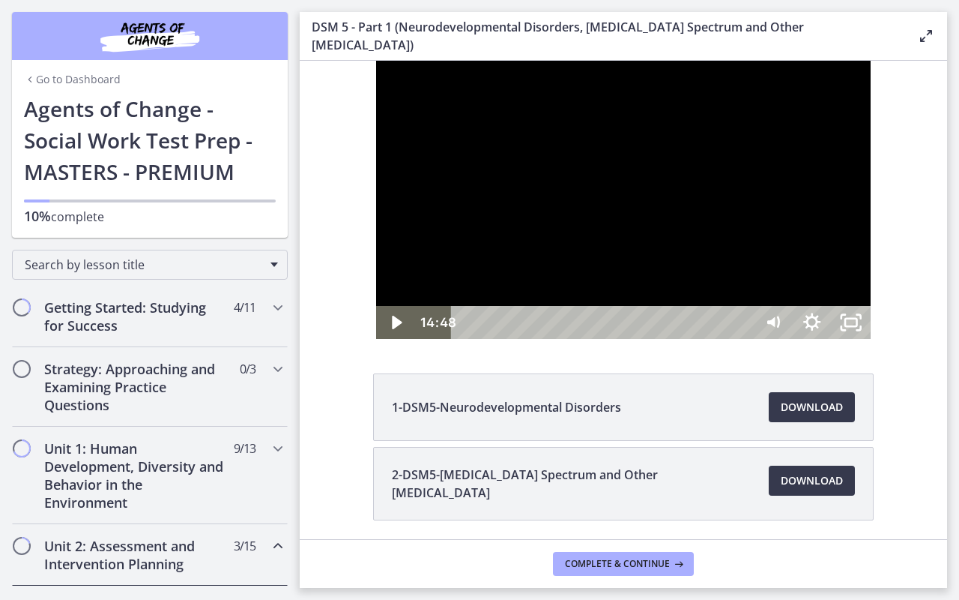
click at [871, 339] on div at bounding box center [623, 200] width 495 height 278
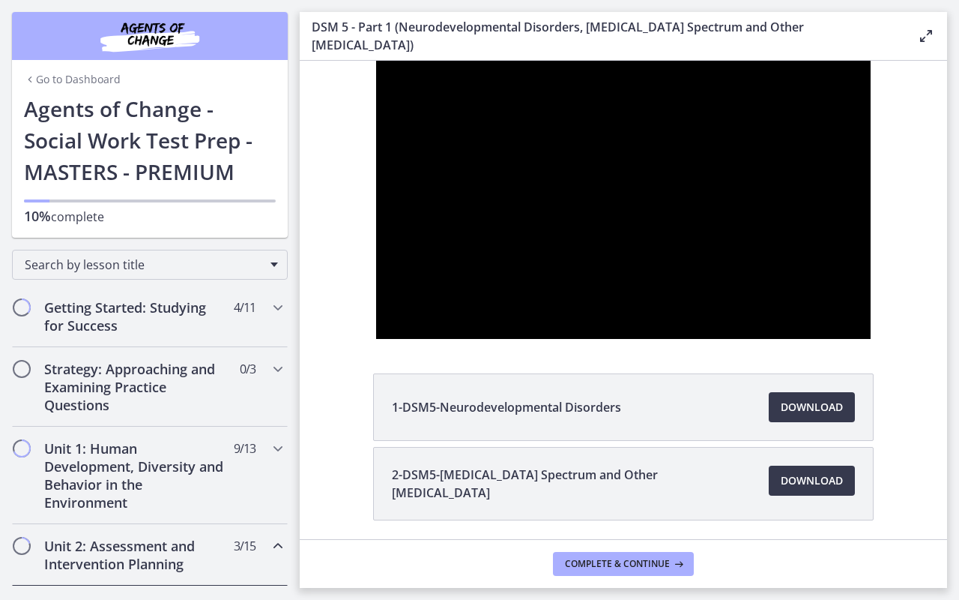
click at [871, 339] on div at bounding box center [623, 200] width 495 height 278
click at [376, 61] on button "Play Video: cmseadc4lpnc72iv6tpg.mp4" at bounding box center [376, 61] width 1 height 1
click at [376, 61] on button "Pause: cmseadc4lpnc72iv6tpg.mp4" at bounding box center [376, 61] width 1 height 1
click at [376, 61] on button "Play Video: cmseadc4lpnc72iv6tpg.mp4" at bounding box center [376, 61] width 1 height 1
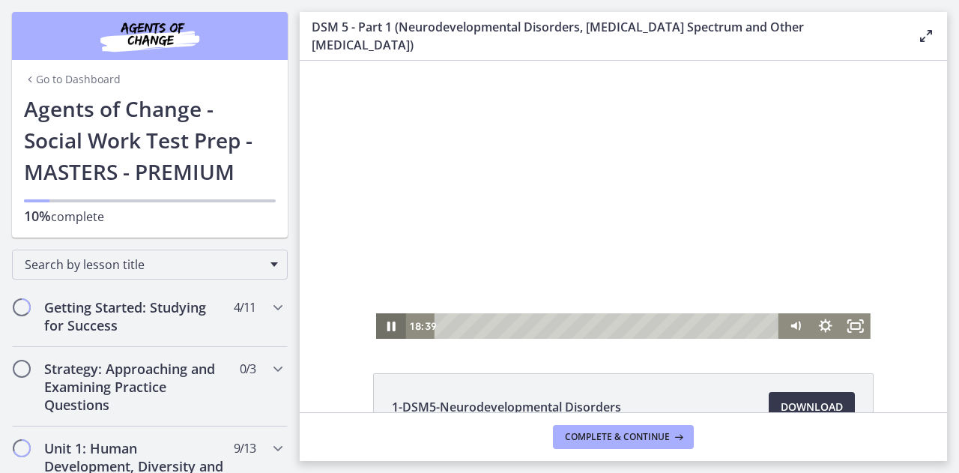
click at [387, 324] on icon "Pause" at bounding box center [391, 325] width 30 height 25
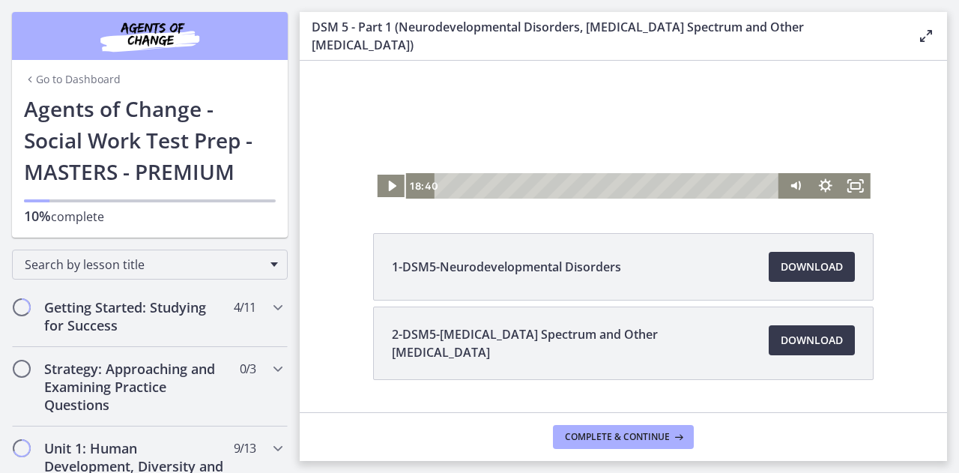
scroll to position [178, 0]
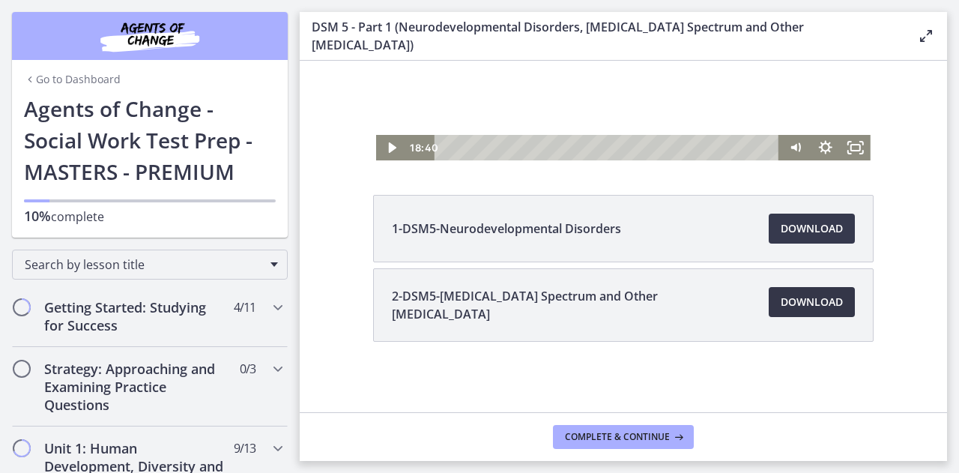
click at [782, 300] on span "Download Opens in a new window" at bounding box center [812, 302] width 62 height 18
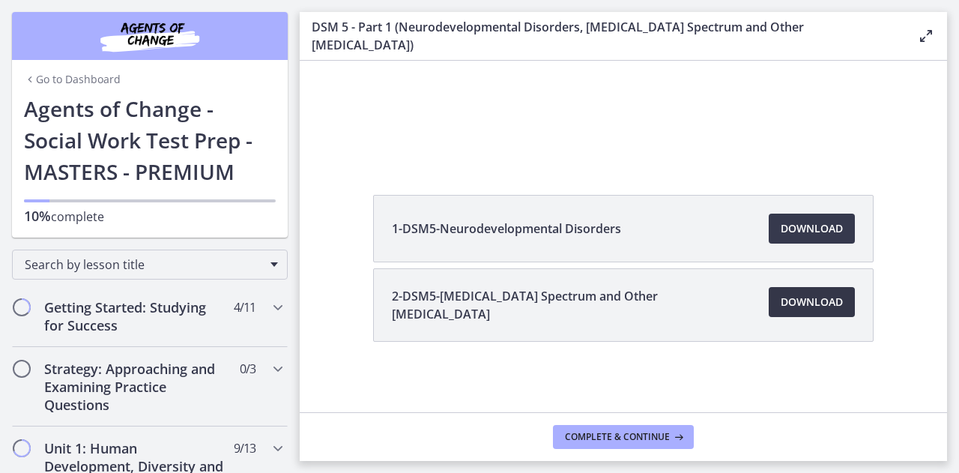
scroll to position [0, 0]
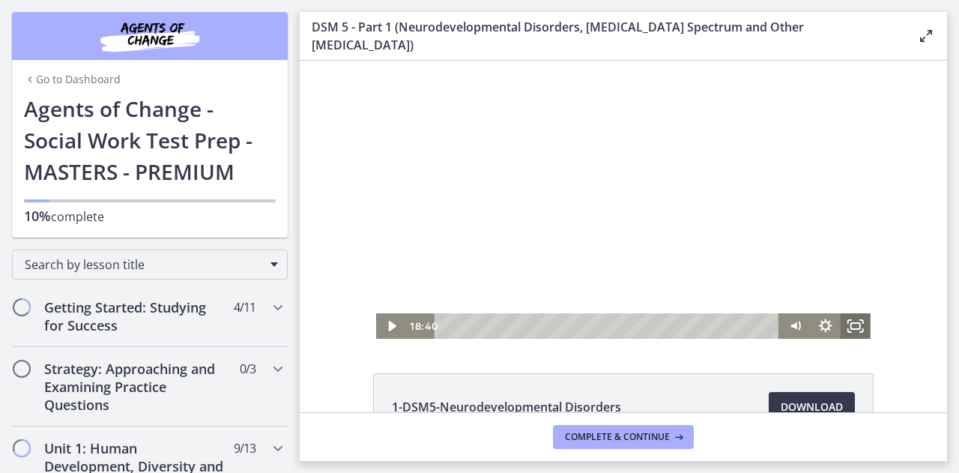
click at [848, 327] on icon "Fullscreen" at bounding box center [856, 325] width 30 height 25
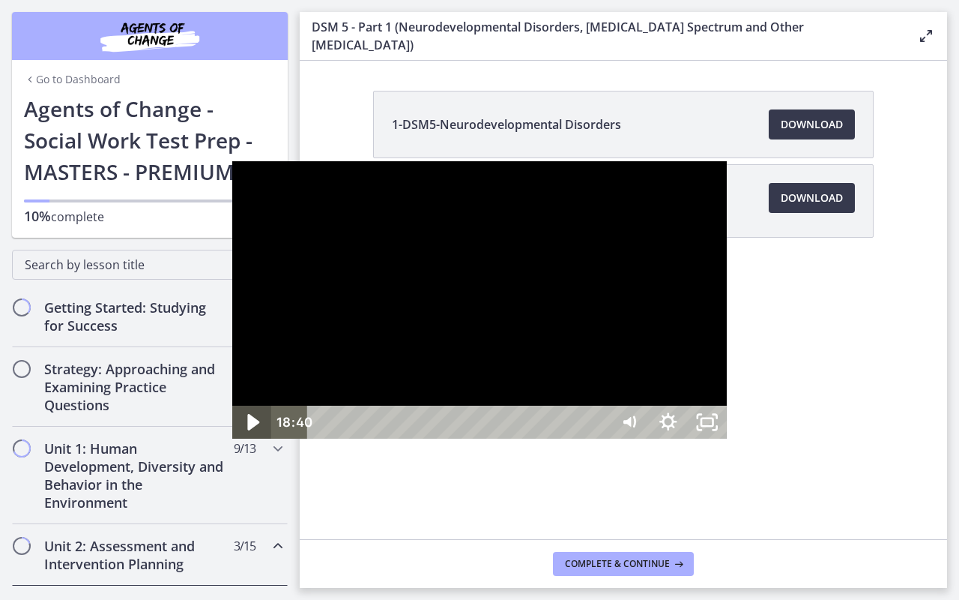
click at [248, 431] on icon "Play Video" at bounding box center [254, 422] width 12 height 16
click at [692, 442] on icon "Show settings menu" at bounding box center [668, 422] width 46 height 40
click at [668, 372] on span "Speed" at bounding box center [644, 355] width 49 height 33
click at [727, 308] on label "1.5x" at bounding box center [668, 291] width 117 height 34
click at [232, 405] on button "Play Video" at bounding box center [251, 421] width 39 height 33
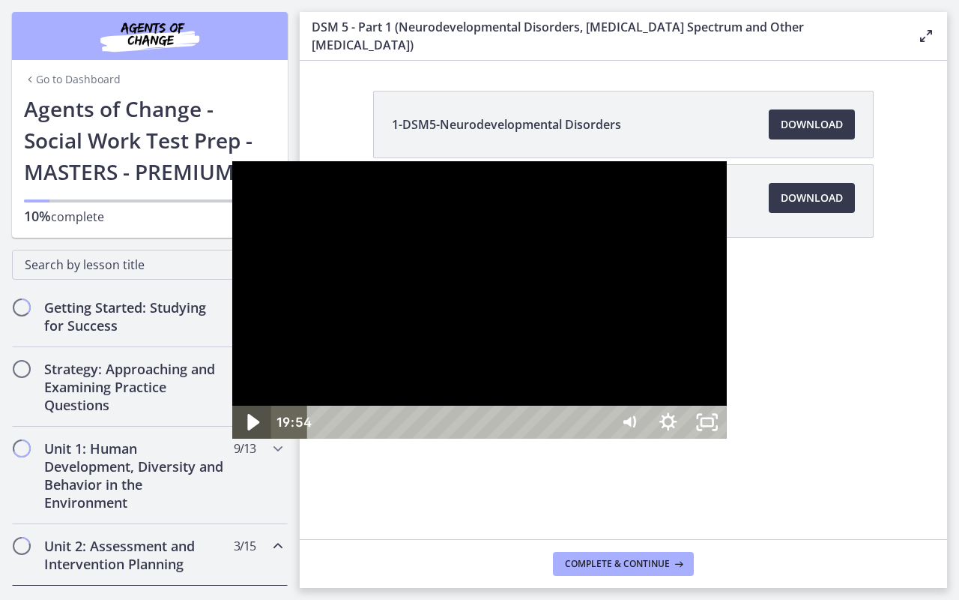
click at [230, 442] on icon "Play Video" at bounding box center [253, 422] width 46 height 40
click at [234, 438] on icon "Play Video" at bounding box center [253, 421] width 39 height 33
drag, startPoint x: 10, startPoint y: 586, endPoint x: 62, endPoint y: 517, distance: 86.2
click at [232, 439] on div "Click for sound @keyframes VOLUME_SMALL_WAVE_FLASH { 0% { opacity: 0; } 33% { o…" at bounding box center [479, 300] width 495 height 278
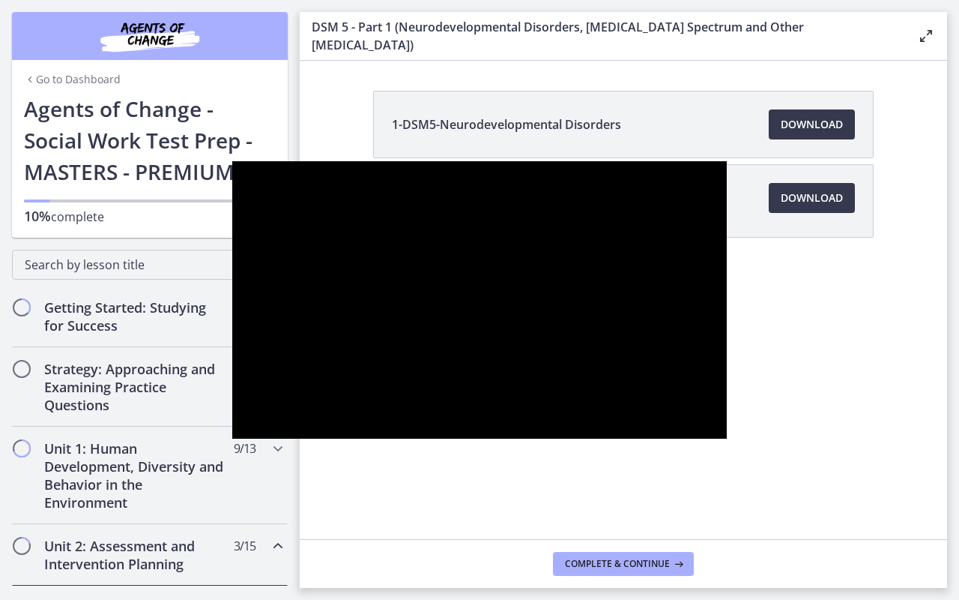
click at [232, 405] on button "Pause" at bounding box center [251, 421] width 39 height 33
click at [232, 405] on button "Play Video" at bounding box center [251, 421] width 39 height 33
click at [232, 405] on button "Pause" at bounding box center [251, 421] width 39 height 33
click at [232, 405] on button "Play Video" at bounding box center [251, 421] width 39 height 33
click at [232, 405] on button "Pause" at bounding box center [251, 421] width 39 height 33
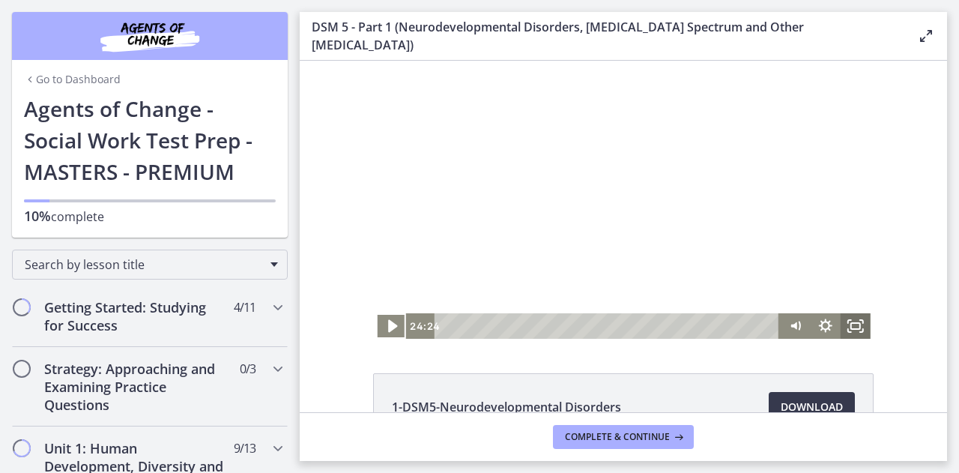
click at [848, 321] on icon "Fullscreen" at bounding box center [856, 325] width 30 height 25
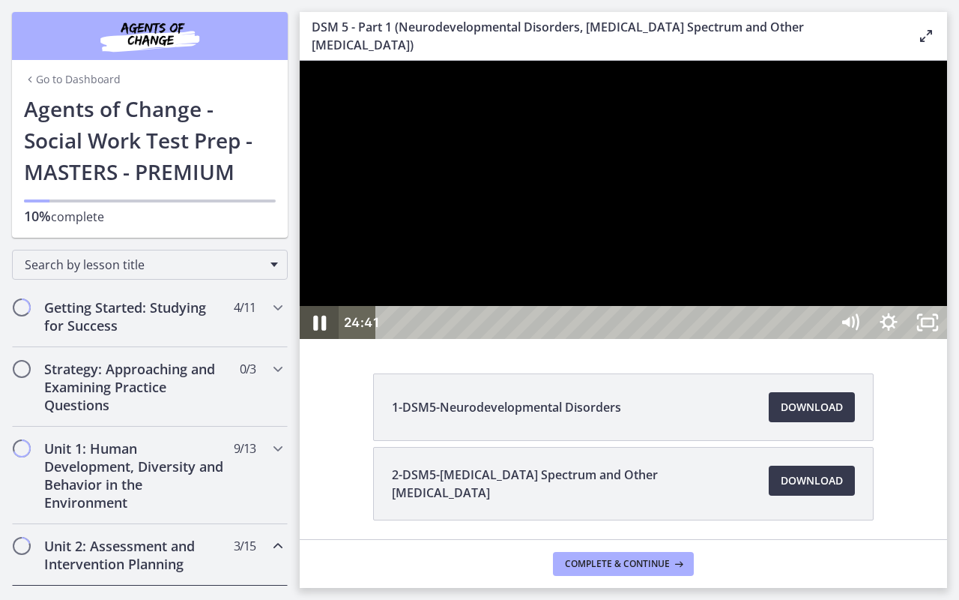
click at [324, 330] on icon "Pause" at bounding box center [319, 322] width 13 height 15
click at [300, 306] on button "Play Video" at bounding box center [319, 322] width 39 height 33
click at [300, 306] on button "Pause" at bounding box center [319, 322] width 39 height 33
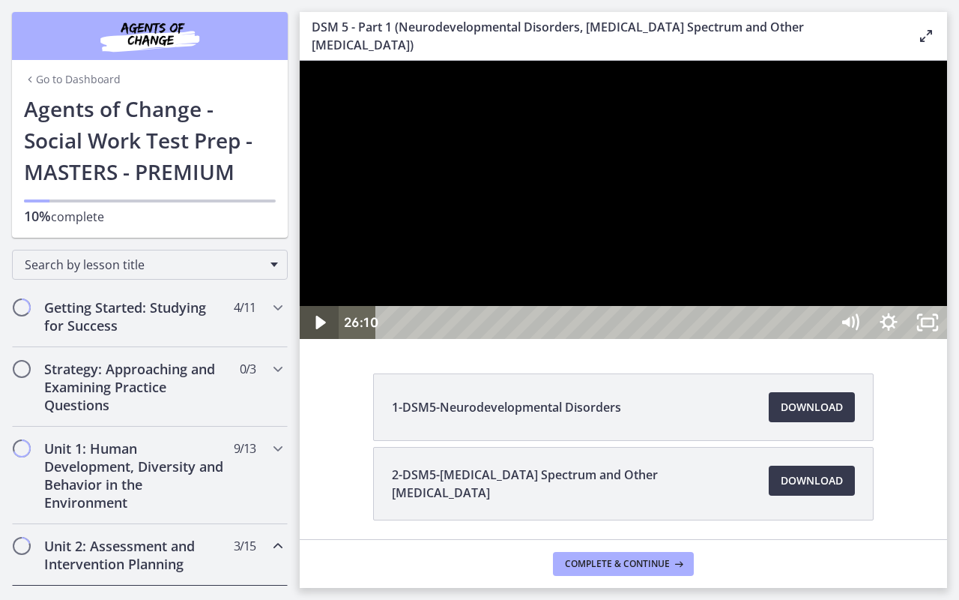
click at [300, 306] on button "Play Video" at bounding box center [319, 322] width 39 height 33
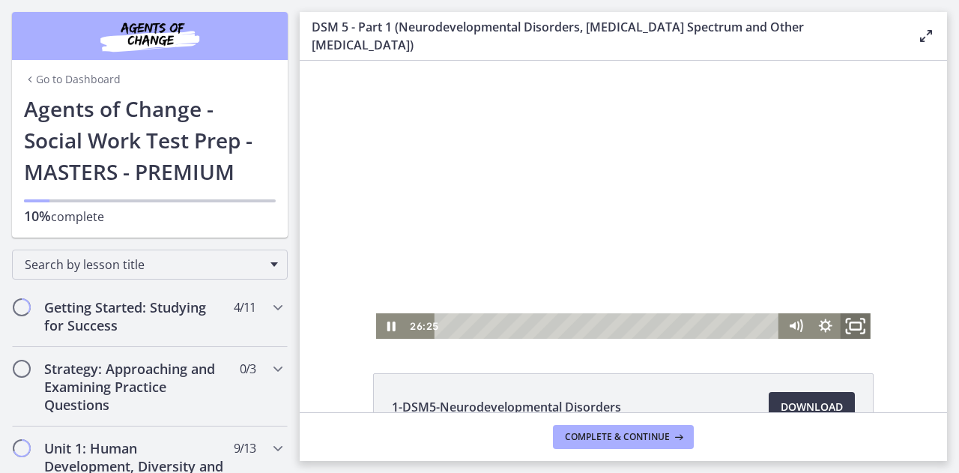
click at [851, 323] on rect "Fullscreen" at bounding box center [856, 325] width 10 height 7
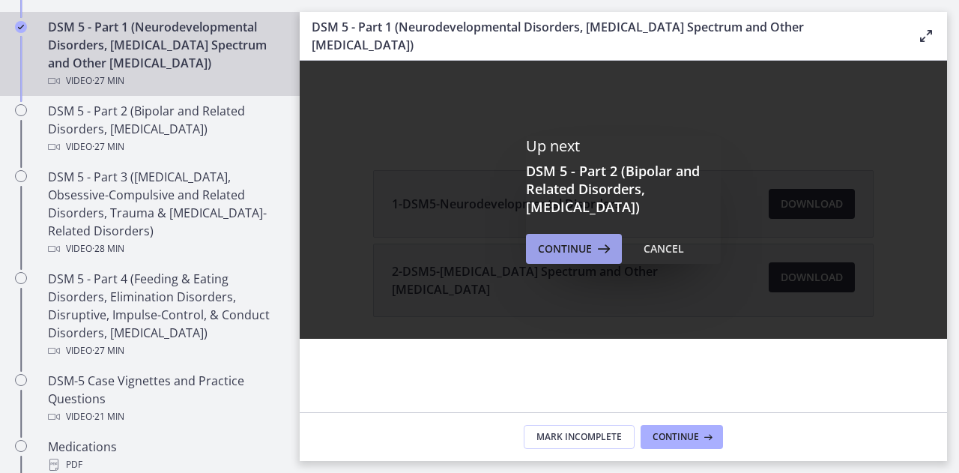
click at [570, 250] on span "Continue" at bounding box center [565, 249] width 54 height 18
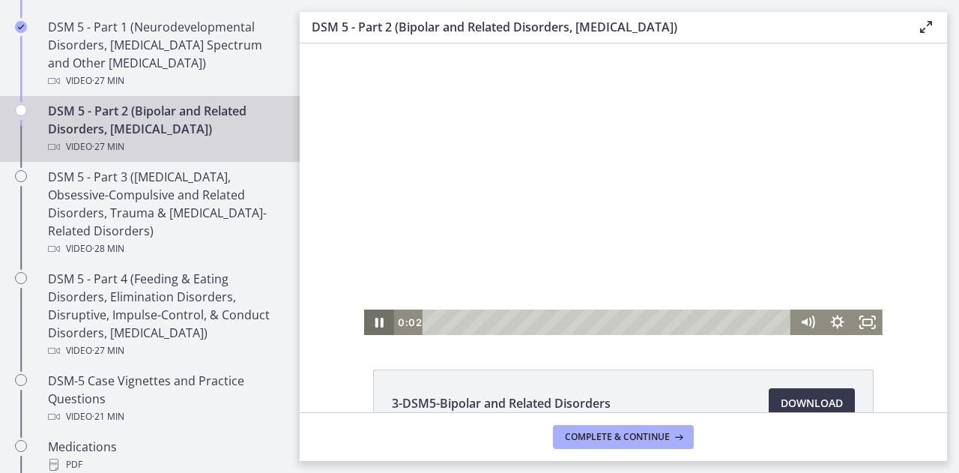
click at [378, 320] on icon "Pause" at bounding box center [379, 321] width 30 height 25
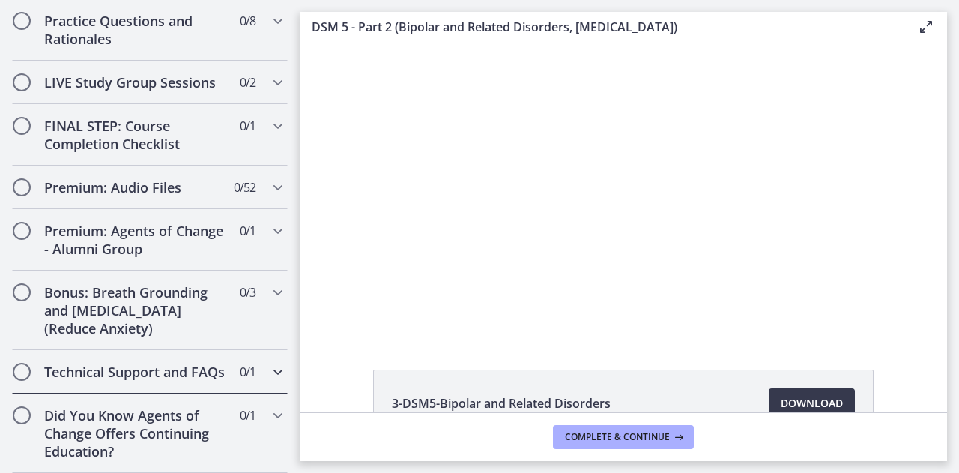
scroll to position [1682, 0]
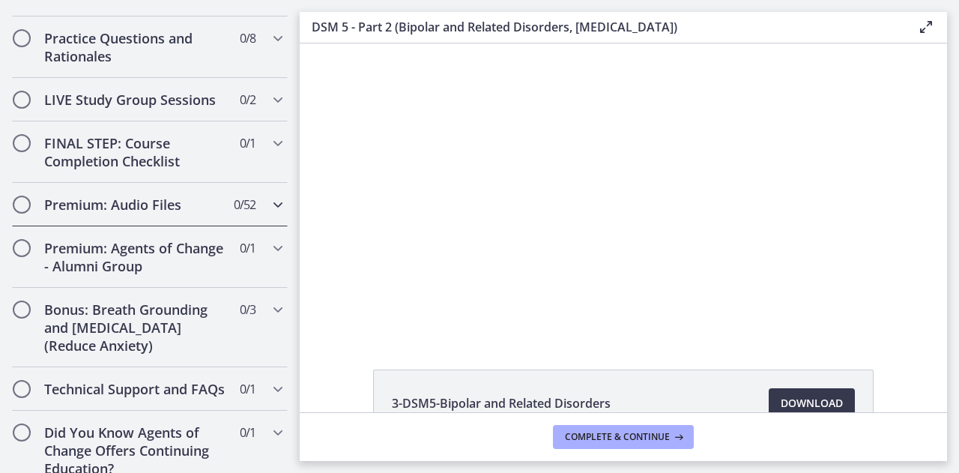
click at [164, 226] on div "Premium: Audio Files 0 / 52 Completed" at bounding box center [150, 204] width 276 height 43
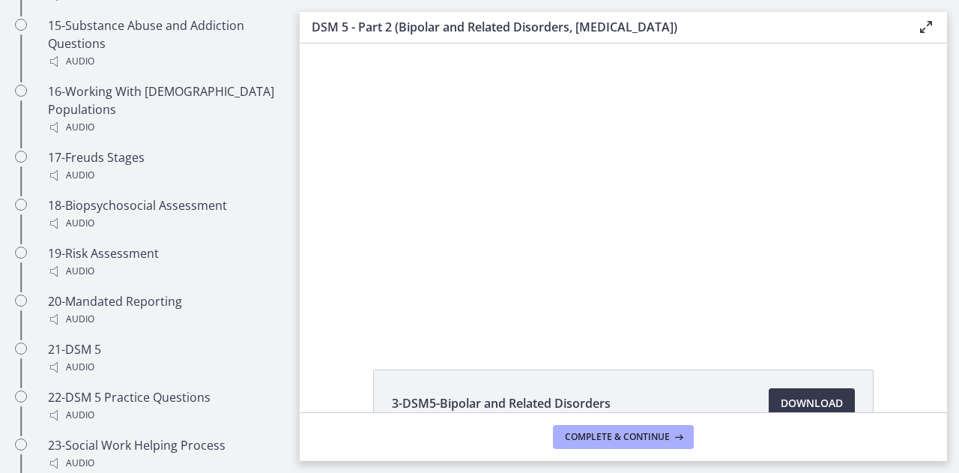
scroll to position [753, 0]
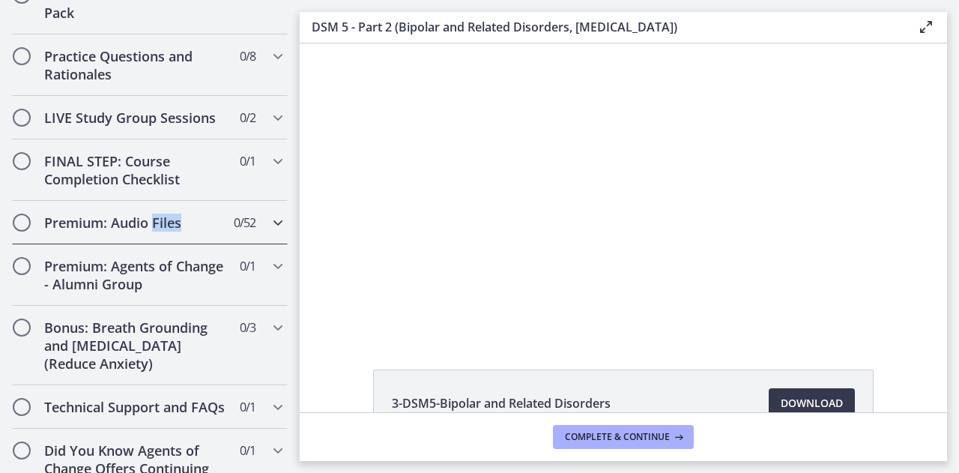
click at [164, 244] on div "Premium: Audio Files 0 / 52 Completed" at bounding box center [150, 222] width 276 height 43
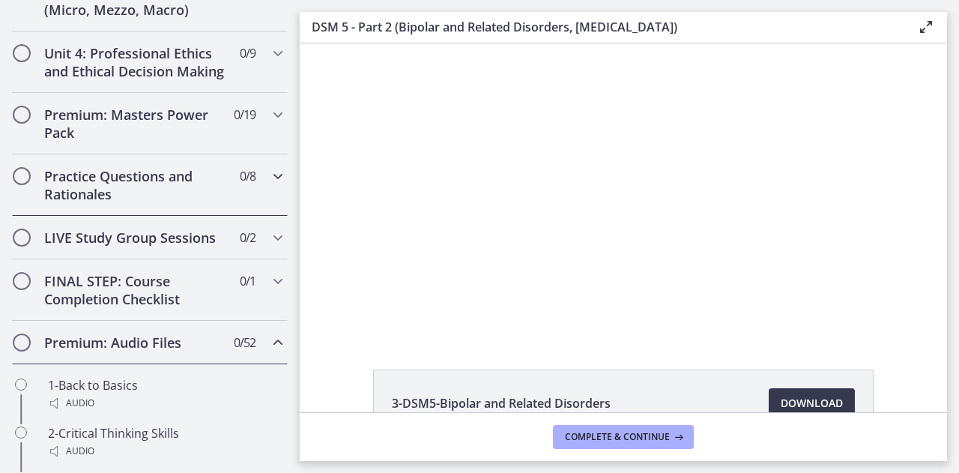
scroll to position [661, 0]
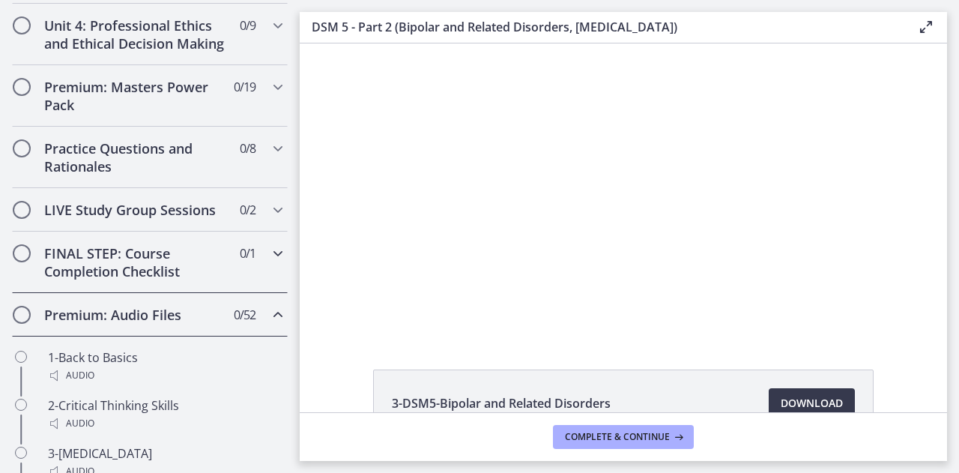
click at [162, 277] on h2 "FINAL STEP: Course Completion Checklist" at bounding box center [135, 262] width 183 height 36
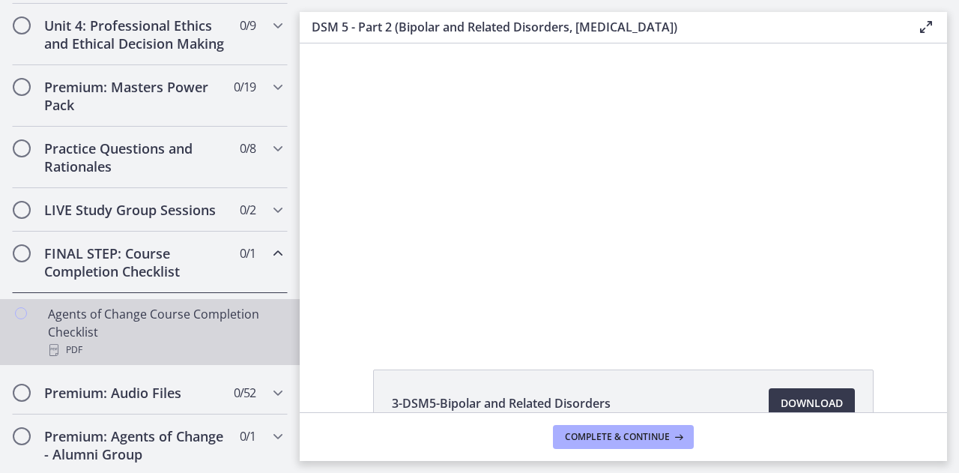
click at [147, 348] on div "Agents of Change Course Completion Checklist PDF" at bounding box center [165, 332] width 234 height 54
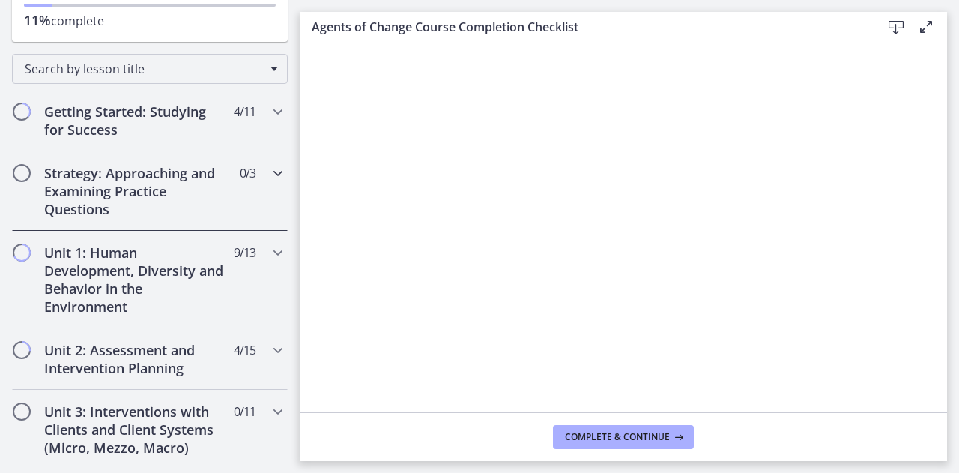
scroll to position [195, 0]
